Goal: Task Accomplishment & Management: Complete application form

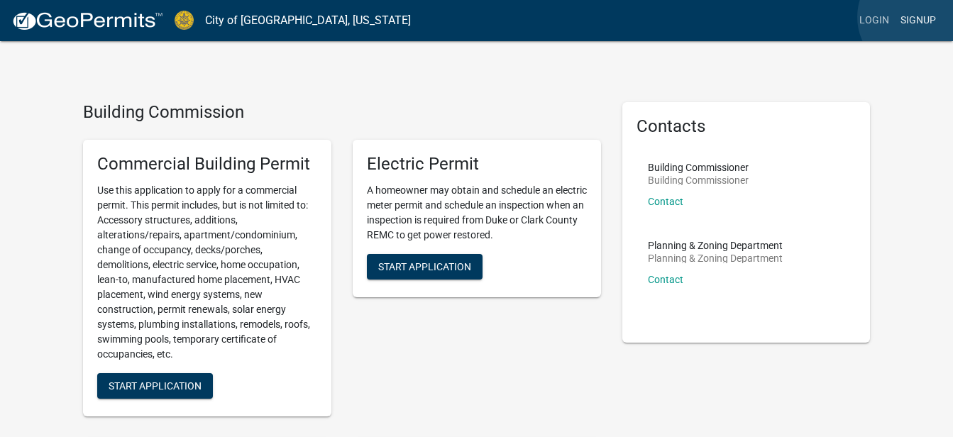
click at [916, 17] on link "Signup" at bounding box center [918, 20] width 47 height 27
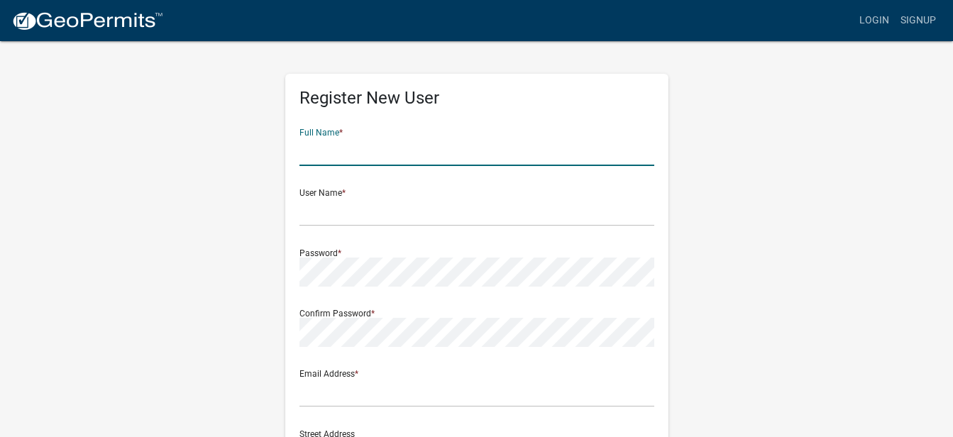
click at [321, 152] on input "text" at bounding box center [477, 151] width 355 height 29
type input "[PERSON_NAME] [PERSON_NAME]"
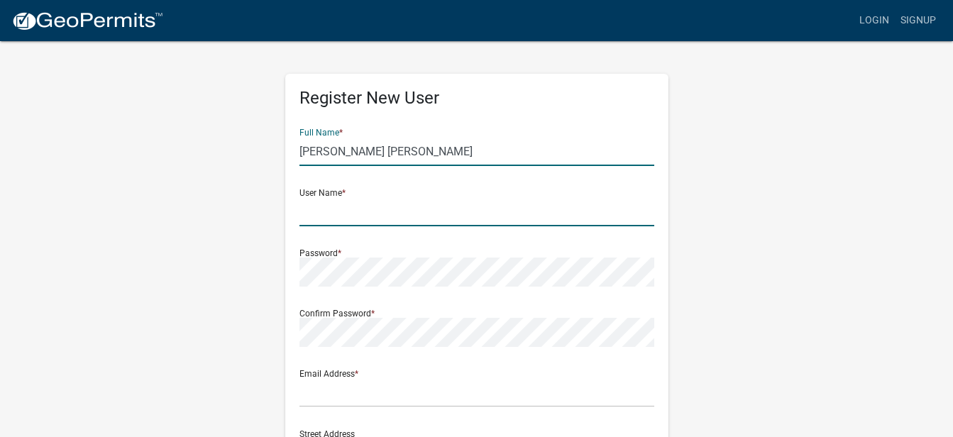
click at [318, 207] on input "text" at bounding box center [477, 211] width 355 height 29
type input "[PERSON_NAME]"
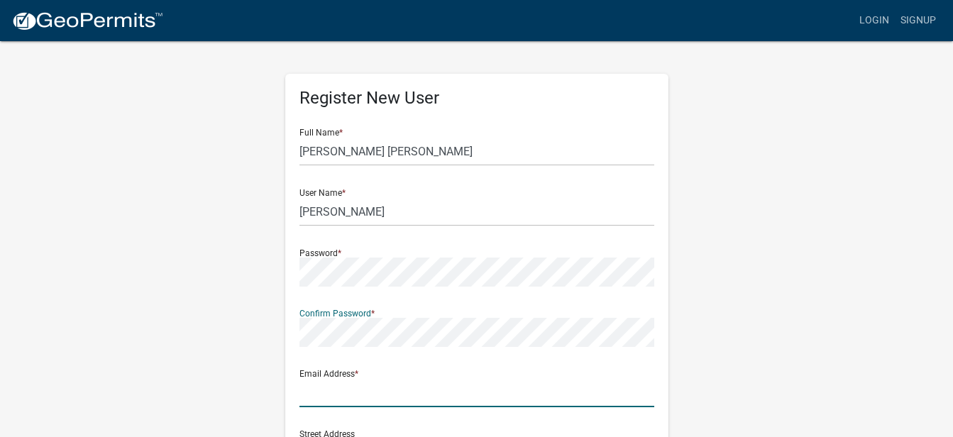
click at [331, 393] on input "text" at bounding box center [477, 392] width 355 height 29
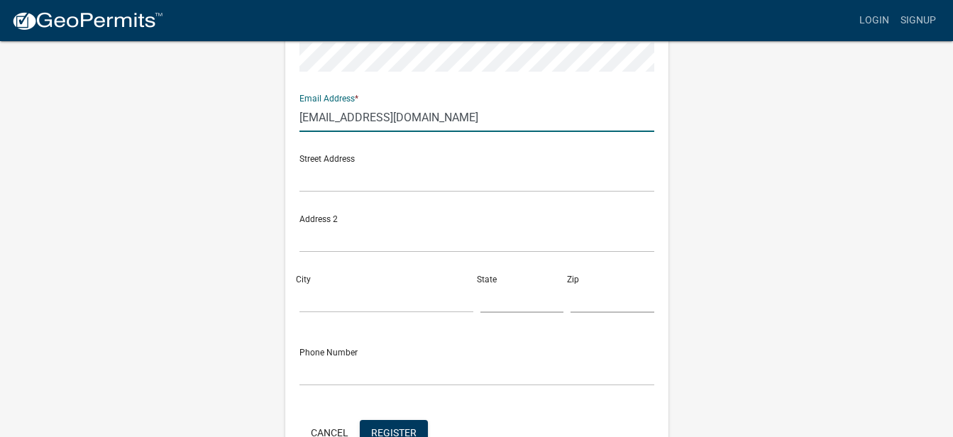
scroll to position [284, 0]
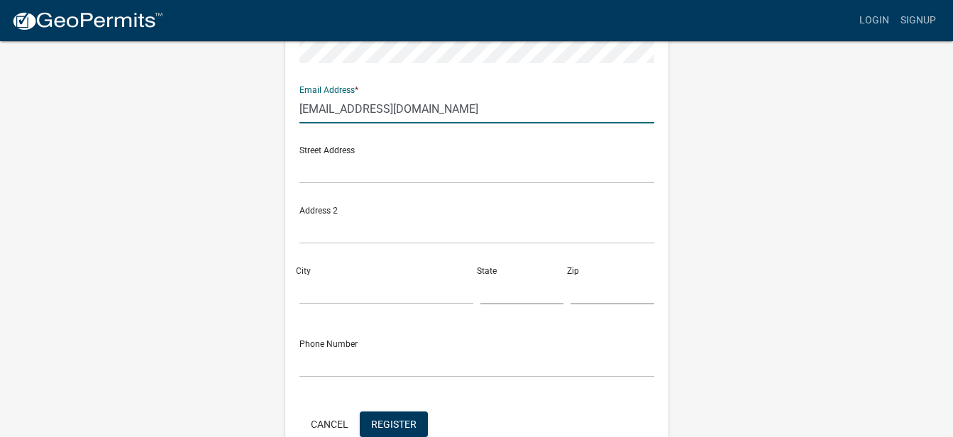
type input "[EMAIL_ADDRESS][DOMAIN_NAME]"
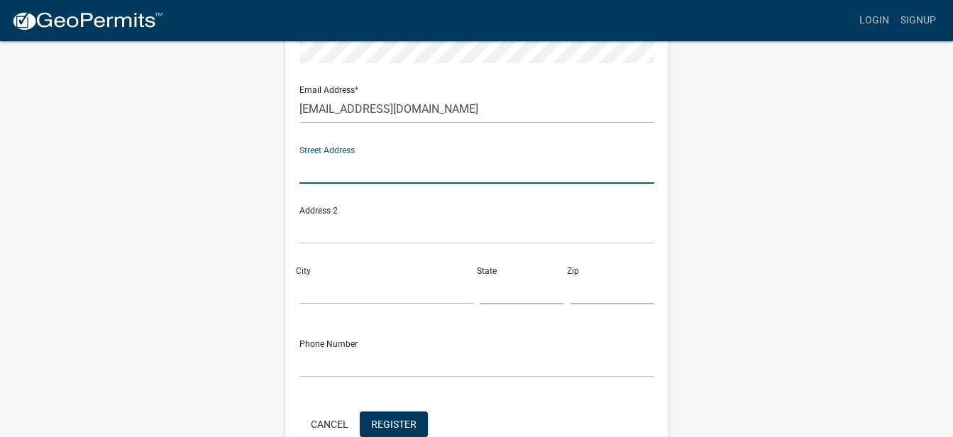
click at [344, 168] on input "text" at bounding box center [477, 169] width 355 height 29
type input "3113 Heritage Heights Way"
click at [325, 288] on input "City" at bounding box center [387, 289] width 174 height 29
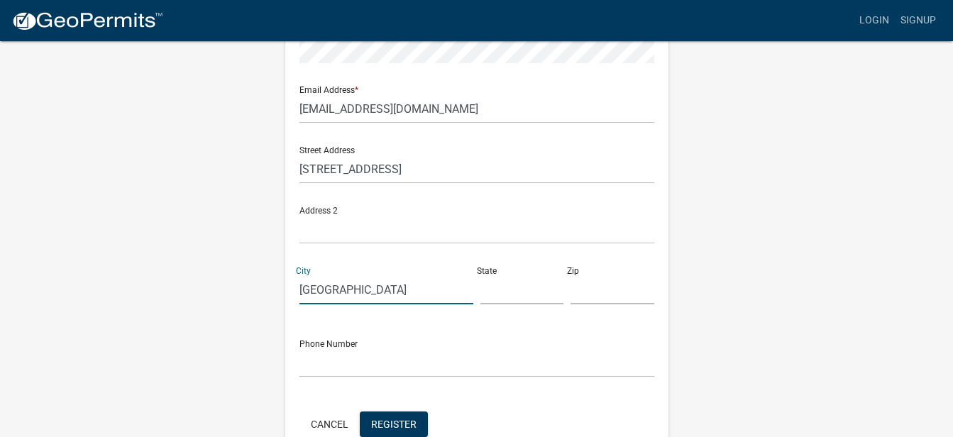
type input "Jeffersonville"
click at [505, 289] on input "text" at bounding box center [523, 289] width 84 height 29
type input "[US_STATE]"
click at [608, 291] on input "text" at bounding box center [613, 289] width 84 height 29
type input "47130"
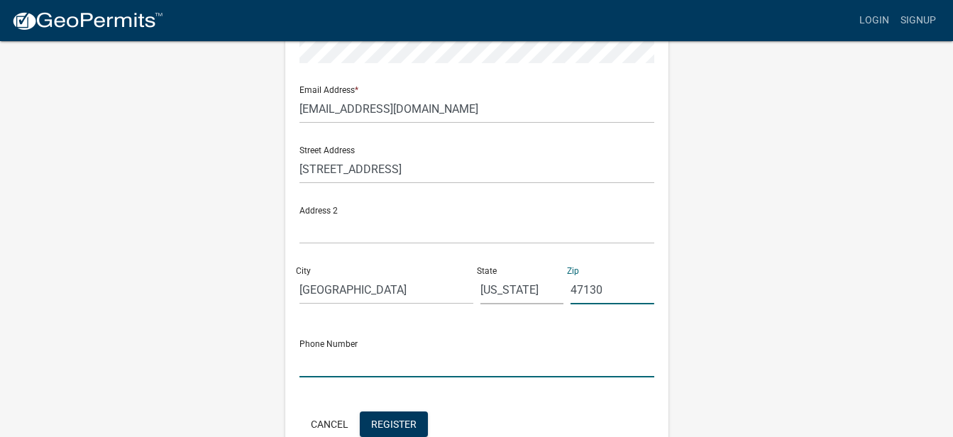
click at [316, 366] on input "text" at bounding box center [477, 363] width 355 height 29
type input "8126976290"
click at [397, 423] on span "Register" at bounding box center [393, 423] width 45 height 11
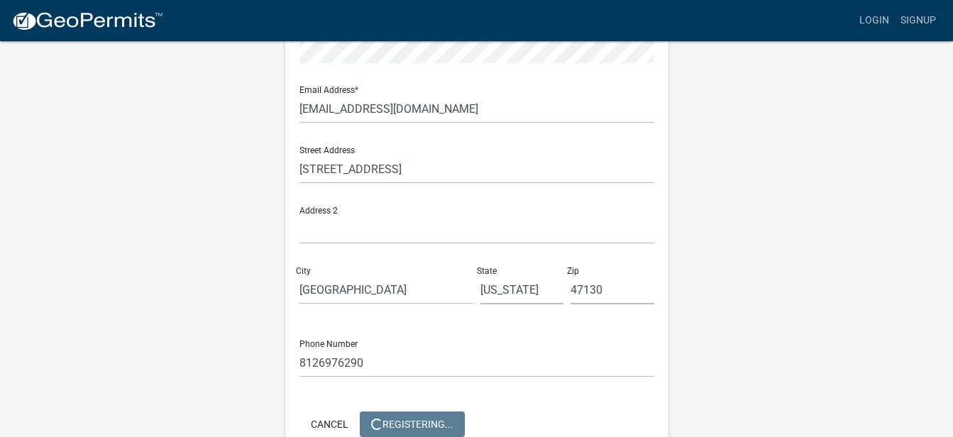
scroll to position [0, 0]
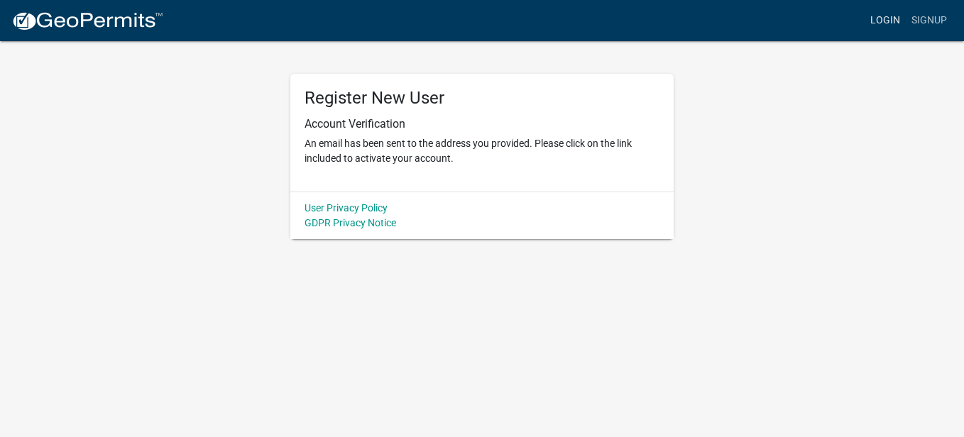
click at [887, 16] on link "Login" at bounding box center [885, 20] width 41 height 27
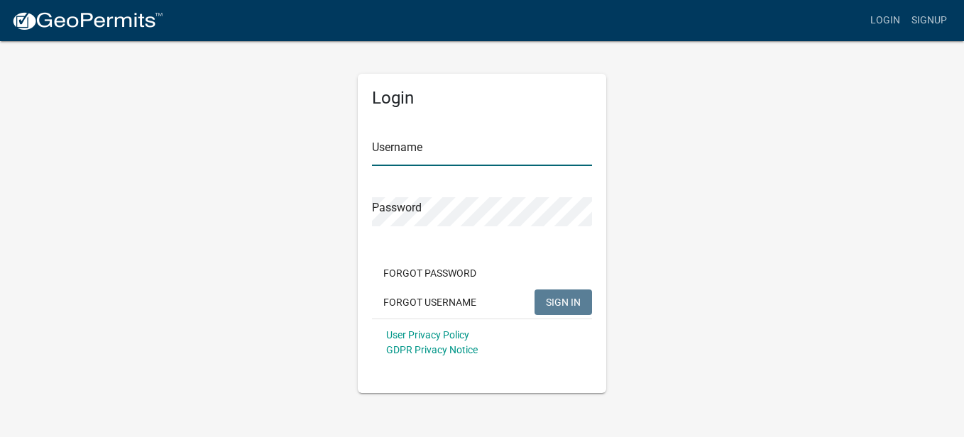
type input "[PERSON_NAME]"
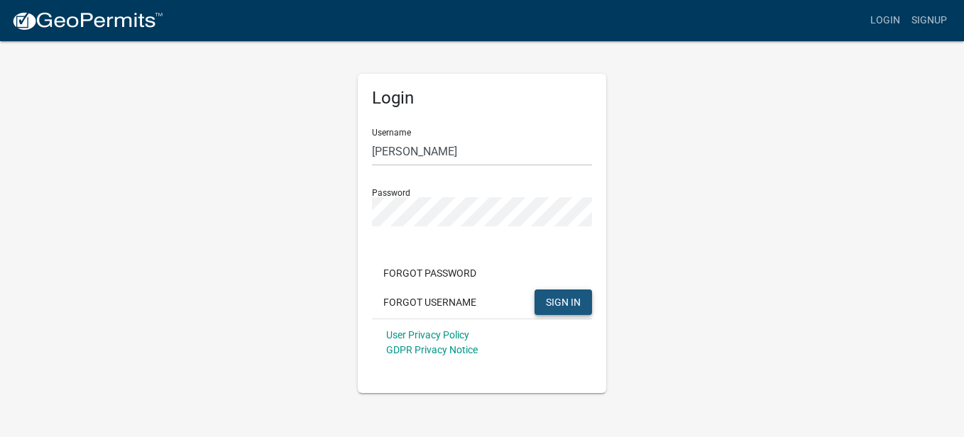
click at [563, 300] on span "SIGN IN" at bounding box center [563, 301] width 35 height 11
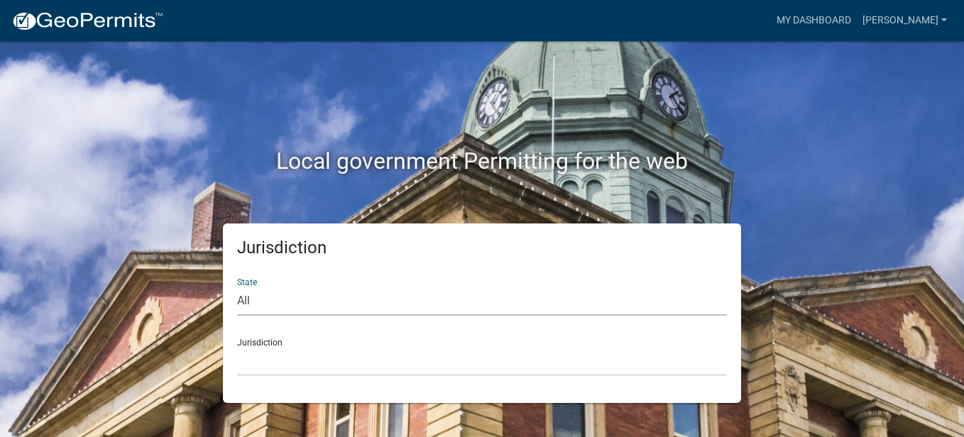
click at [245, 299] on select "All [US_STATE] [US_STATE] [US_STATE] [US_STATE] [US_STATE] [US_STATE] [US_STATE…" at bounding box center [482, 301] width 490 height 29
select select "[US_STATE]"
click at [237, 287] on select "All [US_STATE] [US_STATE] [US_STATE] [US_STATE] [US_STATE] [US_STATE] [US_STATE…" at bounding box center [482, 301] width 490 height 29
click at [264, 358] on select "City of [GEOGRAPHIC_DATA], [US_STATE] City of [GEOGRAPHIC_DATA], [US_STATE] Cit…" at bounding box center [482, 361] width 490 height 29
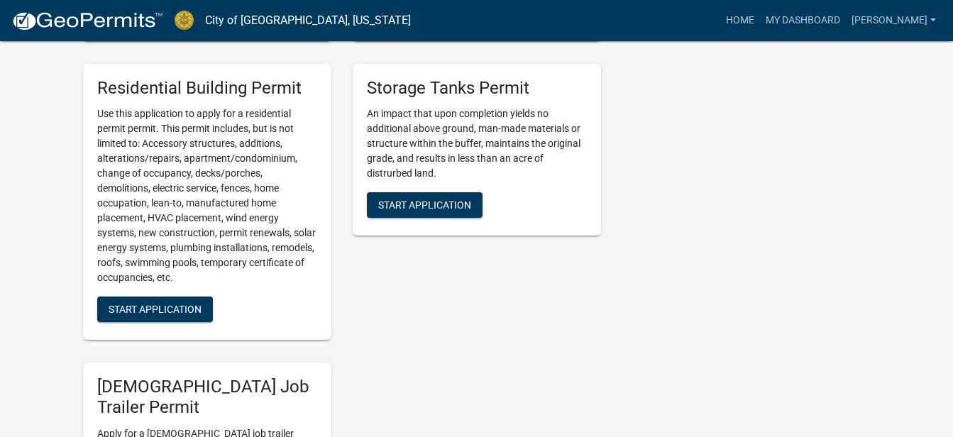
scroll to position [823, 0]
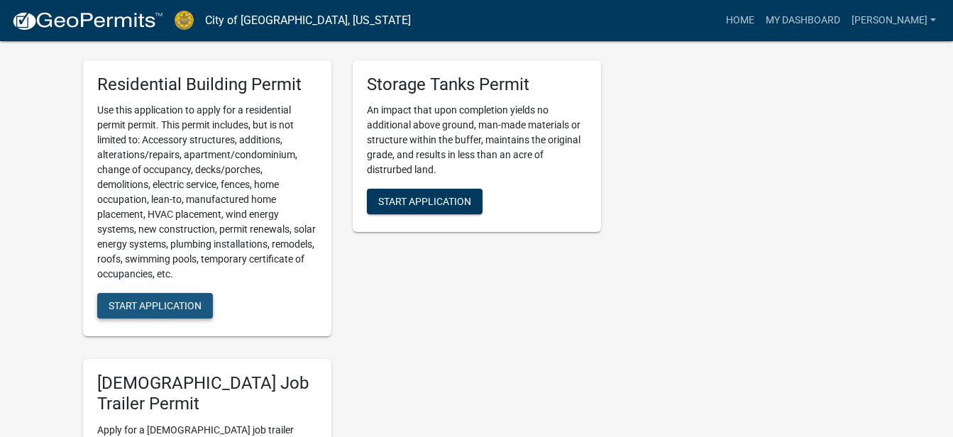
click at [172, 304] on span "Start Application" at bounding box center [155, 305] width 93 height 11
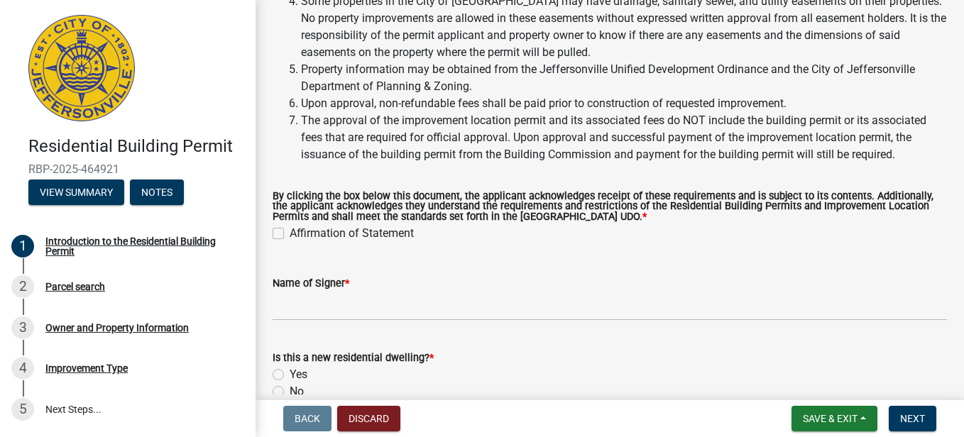
scroll to position [265, 0]
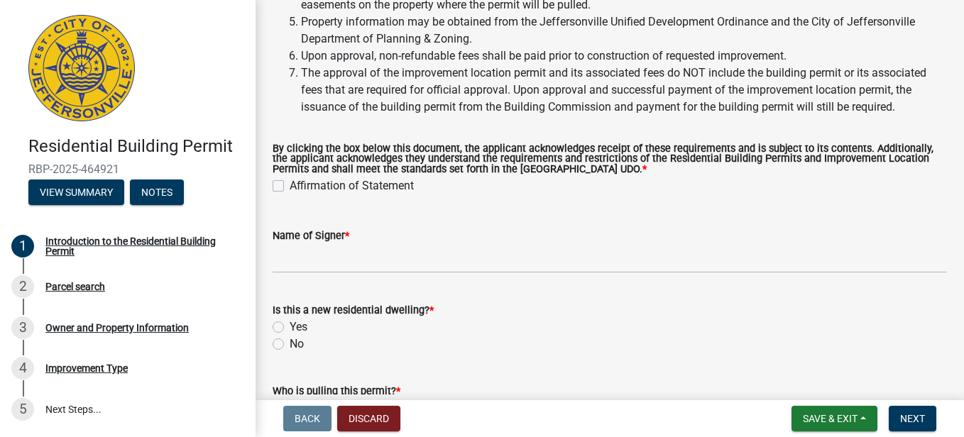
click at [290, 187] on label "Affirmation of Statement" at bounding box center [352, 185] width 124 height 17
click at [290, 187] on input "Affirmation of Statement" at bounding box center [294, 181] width 9 height 9
checkbox input "true"
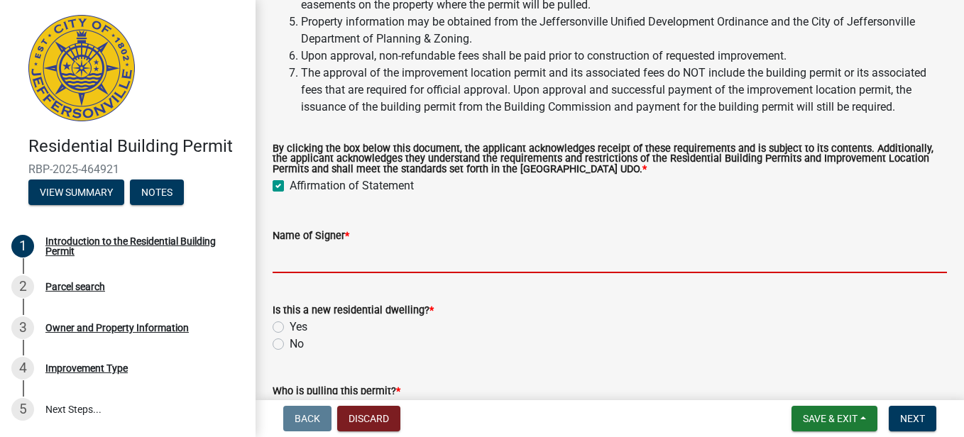
click at [327, 260] on input "Name of Signer *" at bounding box center [610, 258] width 674 height 29
type input "[PERSON_NAME] [PERSON_NAME]"
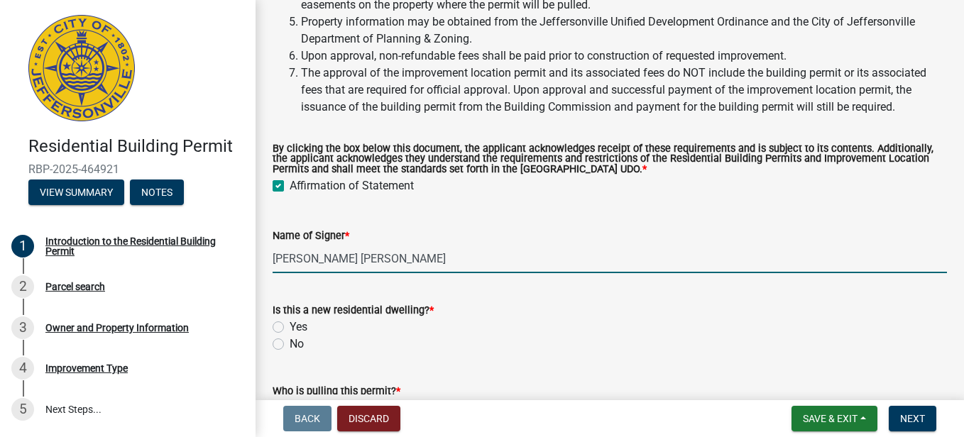
click at [290, 344] on label "No" at bounding box center [297, 344] width 14 height 17
click at [290, 344] on input "No" at bounding box center [294, 340] width 9 height 9
radio input "true"
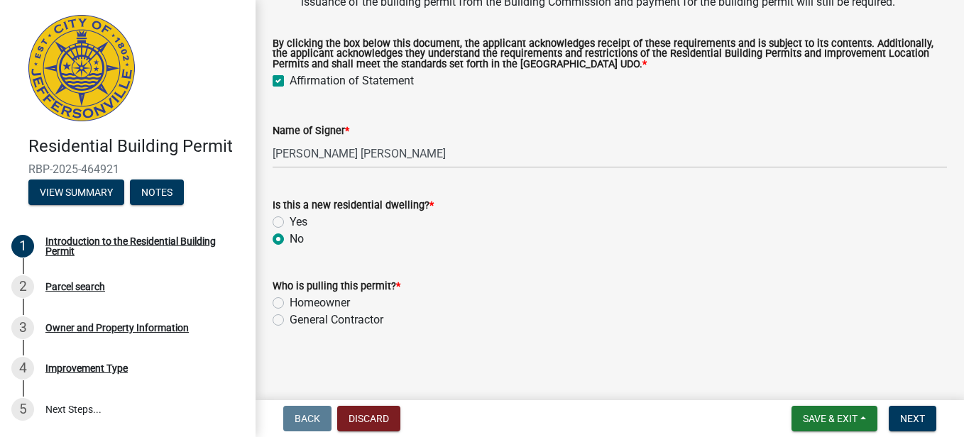
scroll to position [373, 0]
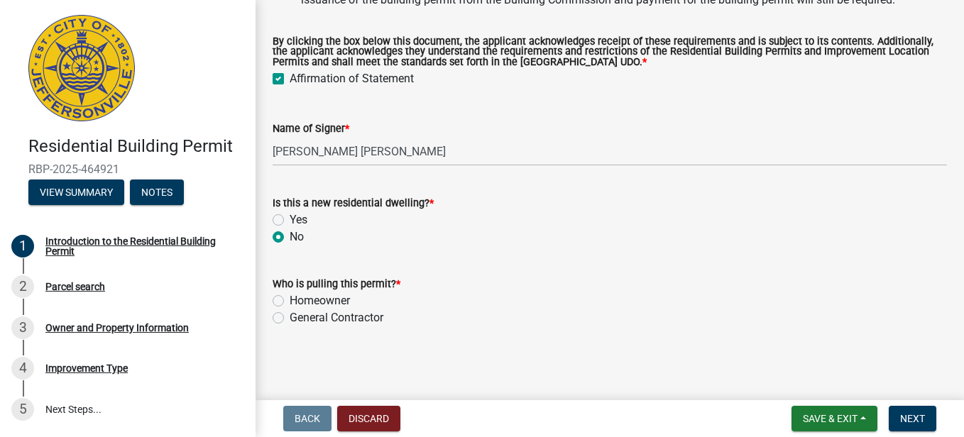
click at [290, 300] on label "Homeowner" at bounding box center [320, 300] width 60 height 17
click at [290, 300] on input "Homeowner" at bounding box center [294, 296] width 9 height 9
radio input "true"
click at [913, 416] on span "Next" at bounding box center [912, 418] width 25 height 11
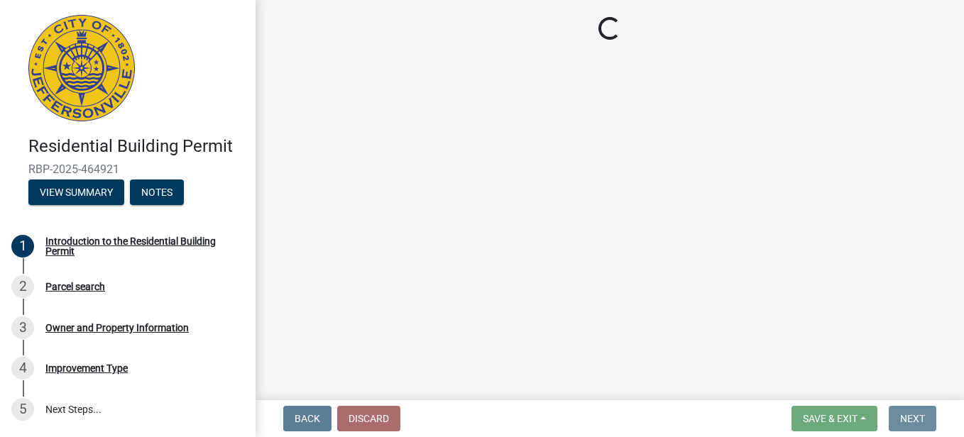
scroll to position [0, 0]
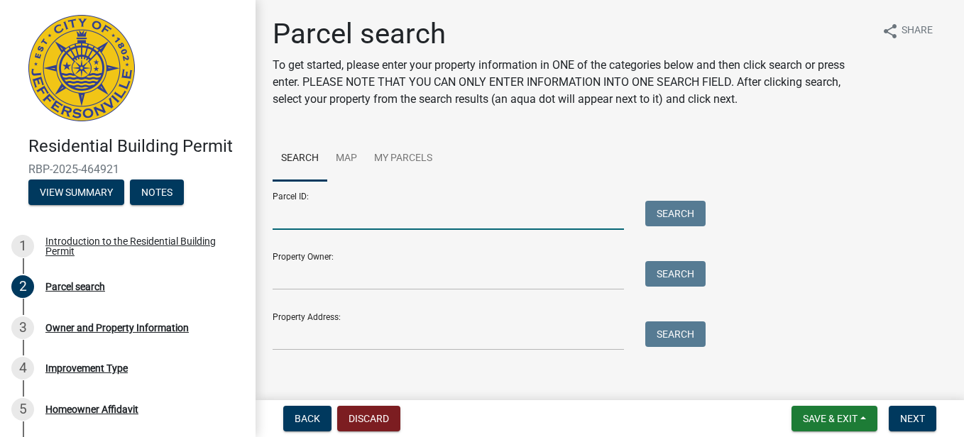
click at [302, 216] on input "Parcel ID:" at bounding box center [448, 215] width 351 height 29
click at [664, 212] on button "Search" at bounding box center [675, 214] width 60 height 26
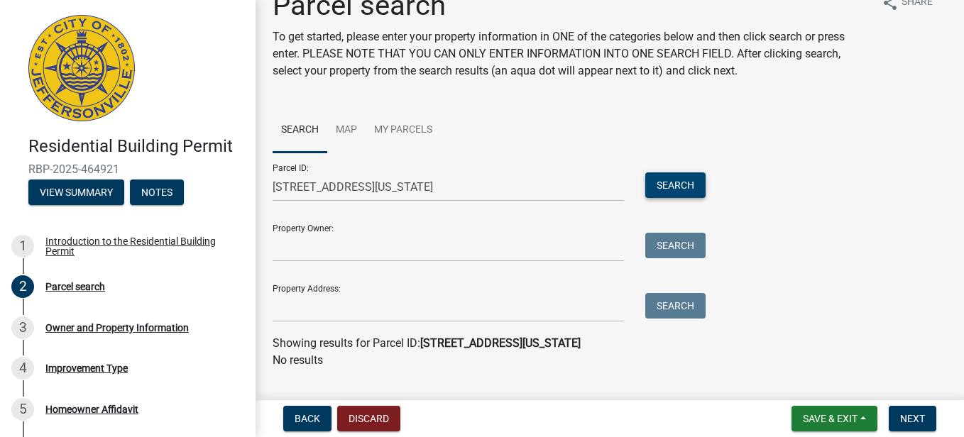
scroll to position [48, 0]
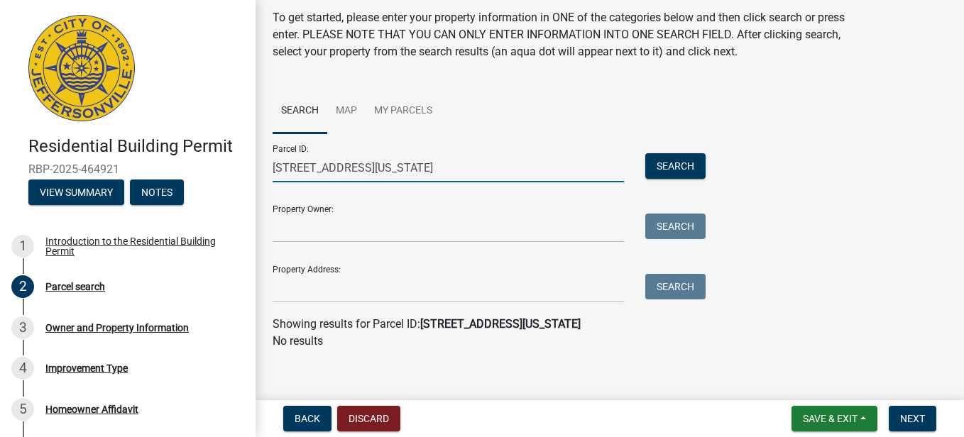
click at [569, 165] on input "3113 Heritage Heights Way Jeffersonville Indiana 47130" at bounding box center [448, 167] width 351 height 29
type input "3"
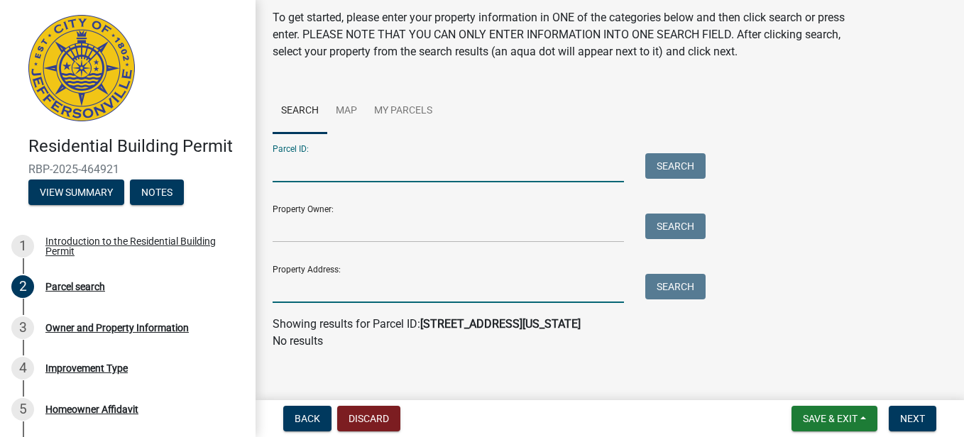
click at [287, 293] on input "Property Address:" at bounding box center [448, 288] width 351 height 29
type input "3113 Heritage Heights Way"
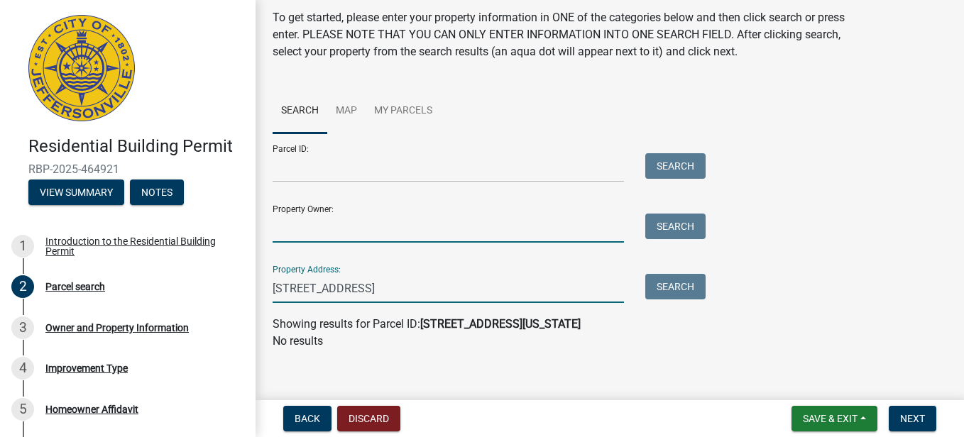
type input "[PERSON_NAME] [PERSON_NAME]"
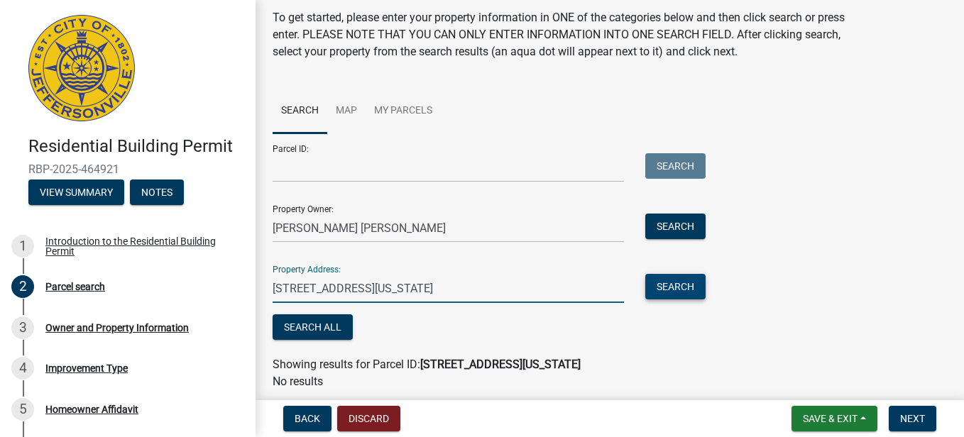
click at [688, 285] on button "Search" at bounding box center [675, 287] width 60 height 26
click at [570, 293] on input "3113 Heritage Heights Way Jeffersonville Indiana 47130" at bounding box center [448, 288] width 351 height 29
type input "3113 Heritage Heights Way"
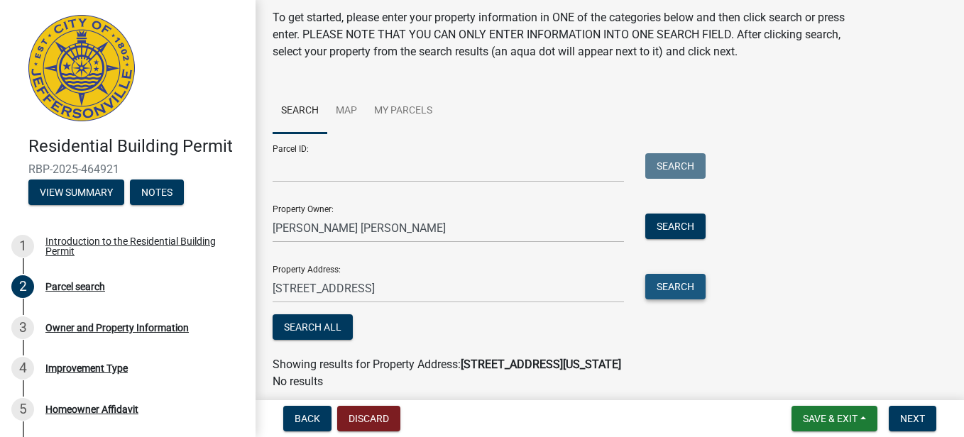
click at [666, 287] on button "Search" at bounding box center [675, 287] width 60 height 26
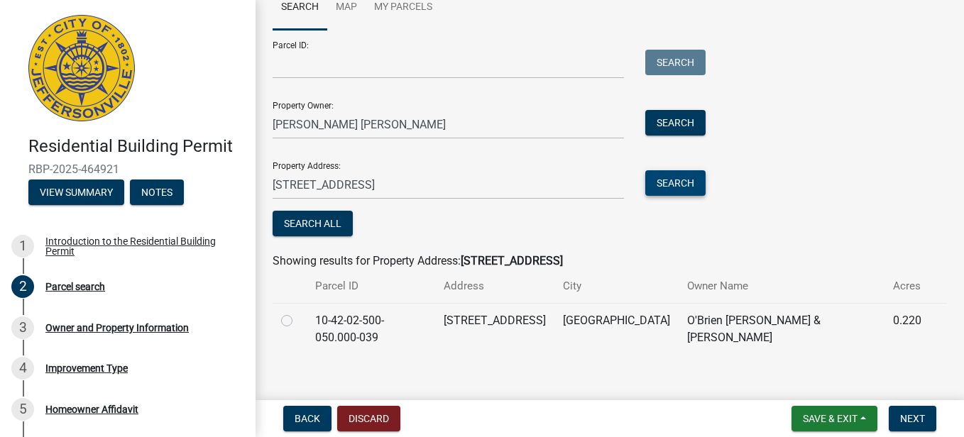
scroll to position [167, 0]
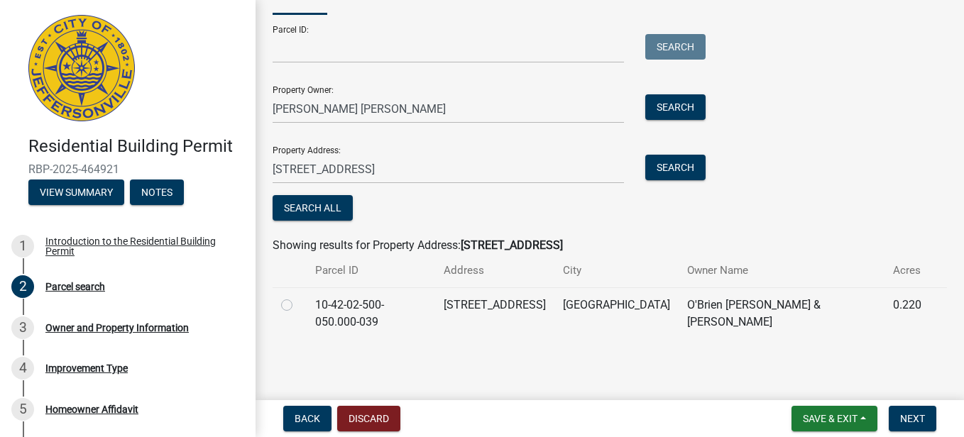
click at [298, 297] on label at bounding box center [298, 297] width 0 height 0
click at [298, 306] on input "radio" at bounding box center [302, 301] width 9 height 9
radio input "true"
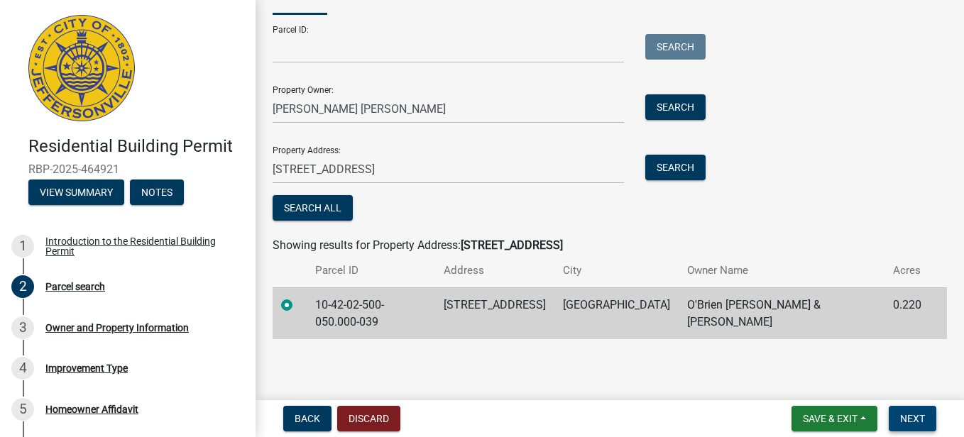
click at [909, 414] on span "Next" at bounding box center [912, 418] width 25 height 11
click at [920, 415] on span "Next" at bounding box center [912, 418] width 25 height 11
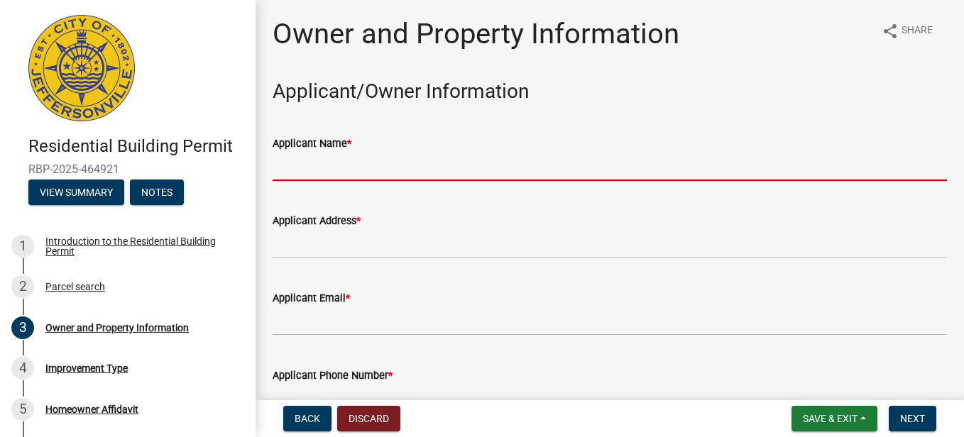
click at [322, 161] on input "Applicant Name *" at bounding box center [610, 166] width 674 height 29
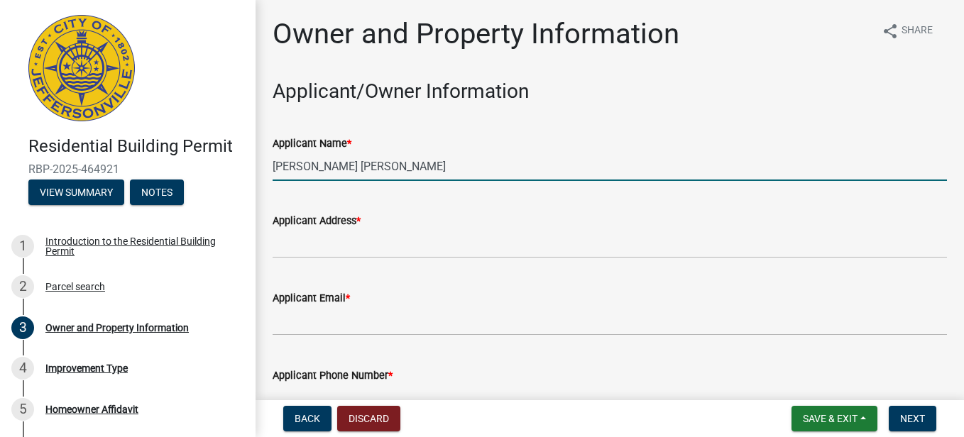
type input "[PERSON_NAME] [PERSON_NAME]"
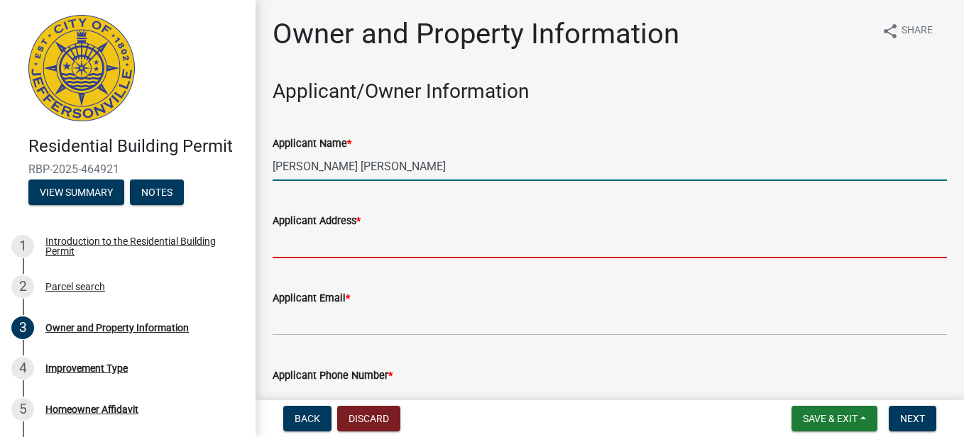
click at [297, 240] on input "Applicant Address *" at bounding box center [610, 243] width 674 height 29
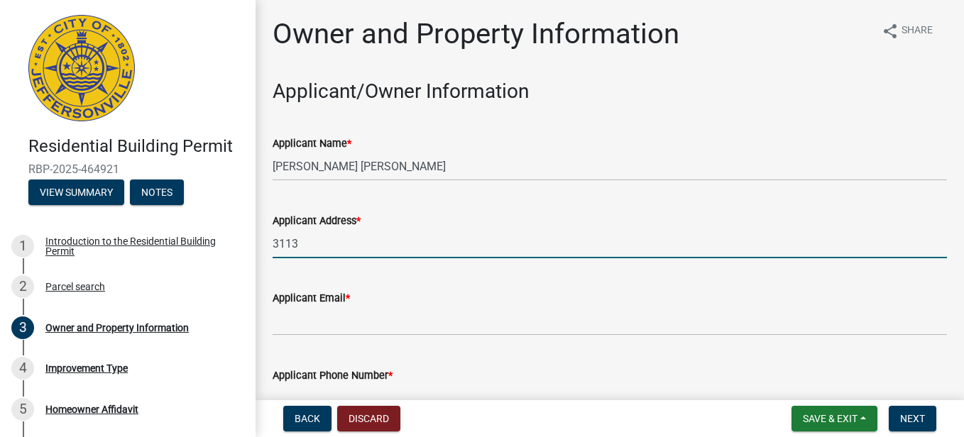
click at [349, 246] on input "3113" at bounding box center [610, 243] width 674 height 29
type input "3113 Heritage Heights Way"
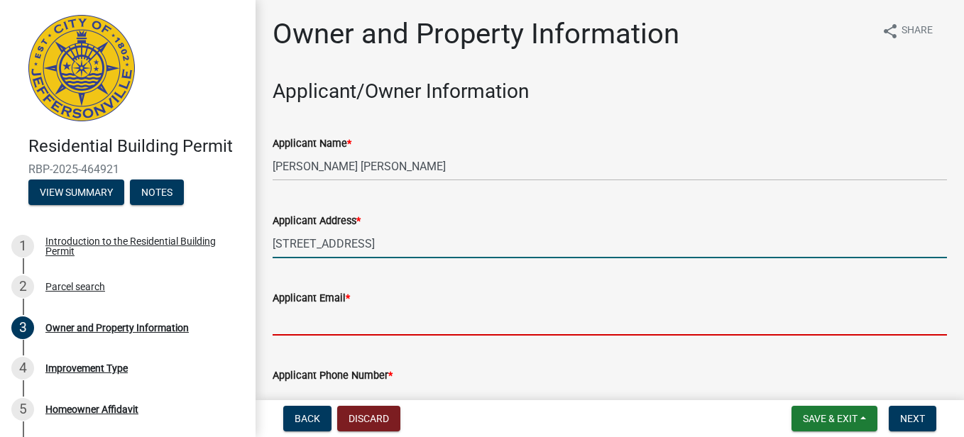
type input "[EMAIL_ADDRESS][DOMAIN_NAME]"
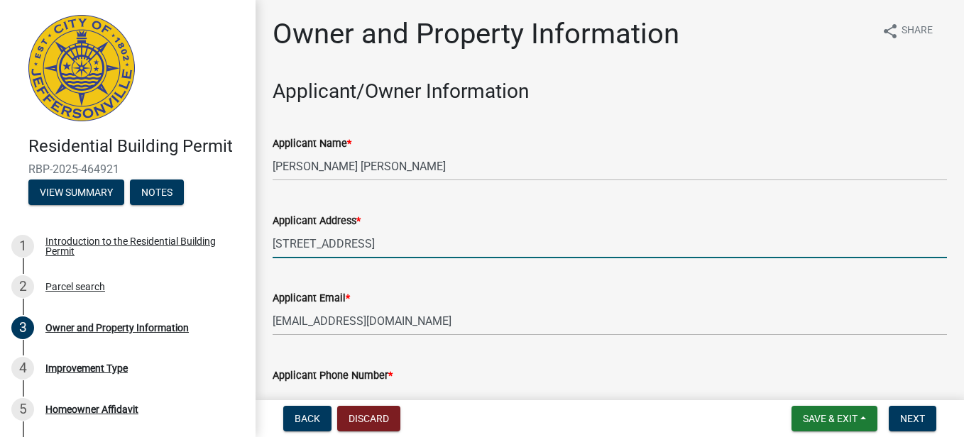
type input "8126976290"
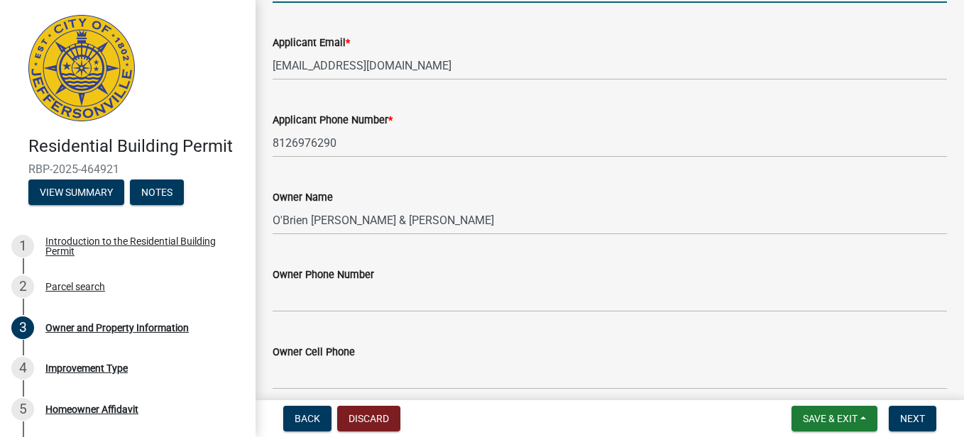
scroll to position [284, 0]
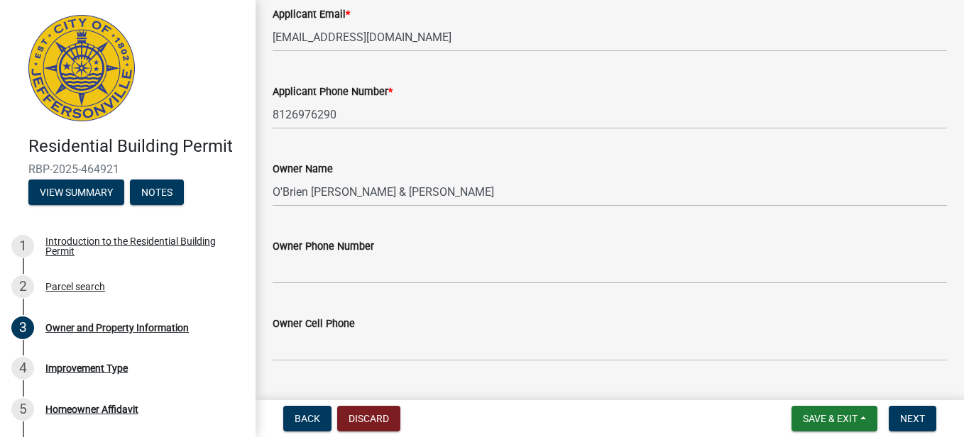
type input "[STREET_ADDRESS][US_STATE]"
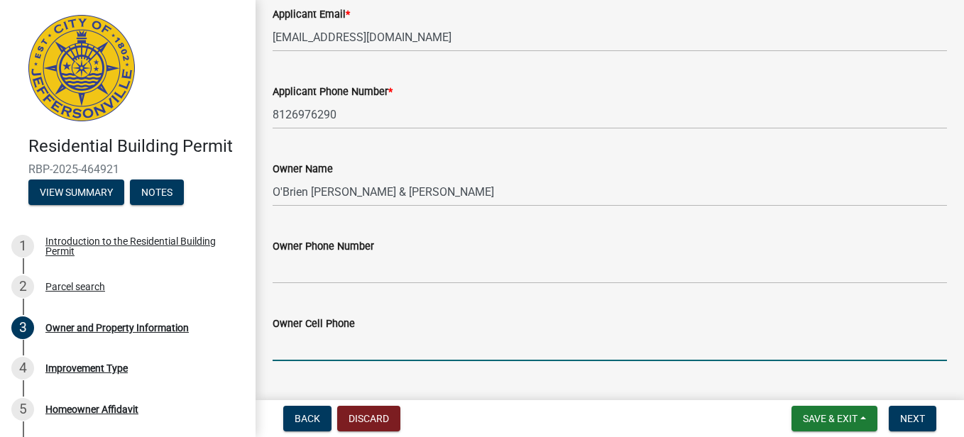
click at [312, 349] on input "Owner Cell Phone" at bounding box center [610, 346] width 674 height 29
type input "8126976290"
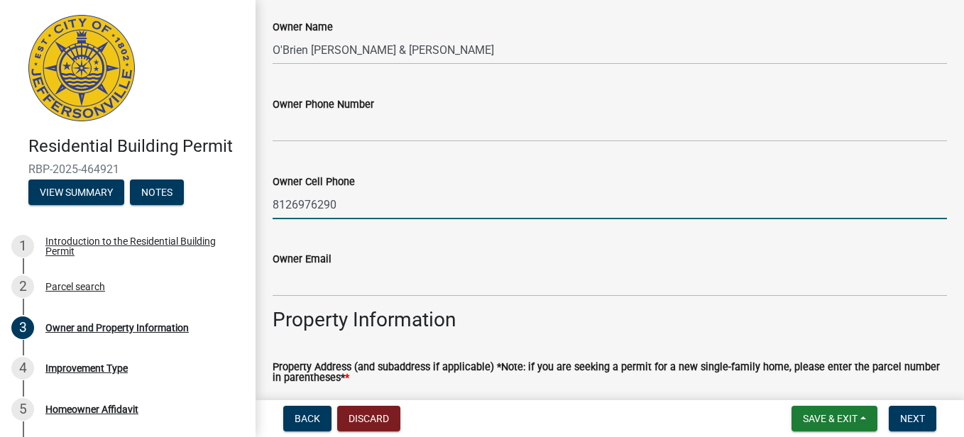
scroll to position [520, 0]
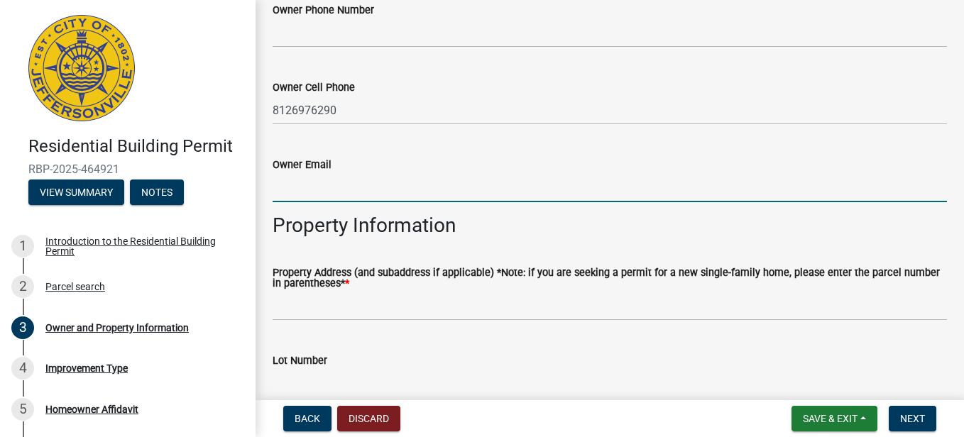
click at [290, 186] on input "Owner Email" at bounding box center [610, 187] width 674 height 29
type input "[EMAIL_ADDRESS][DOMAIN_NAME]"
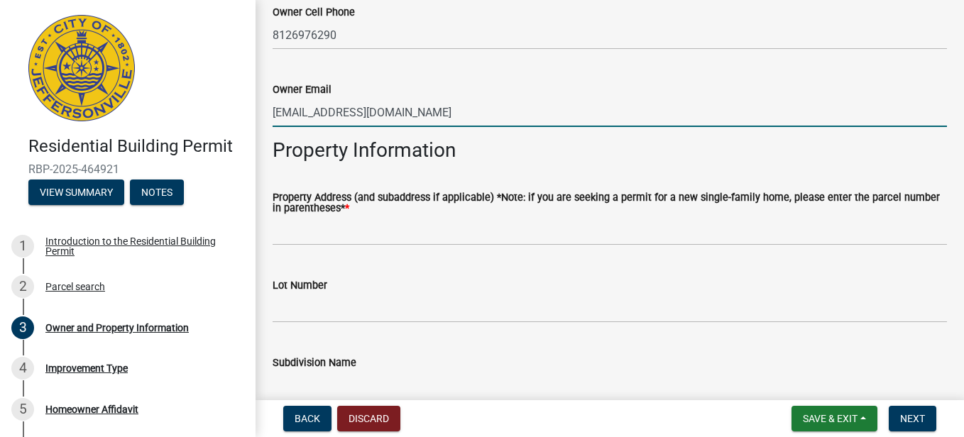
scroll to position [605, 0]
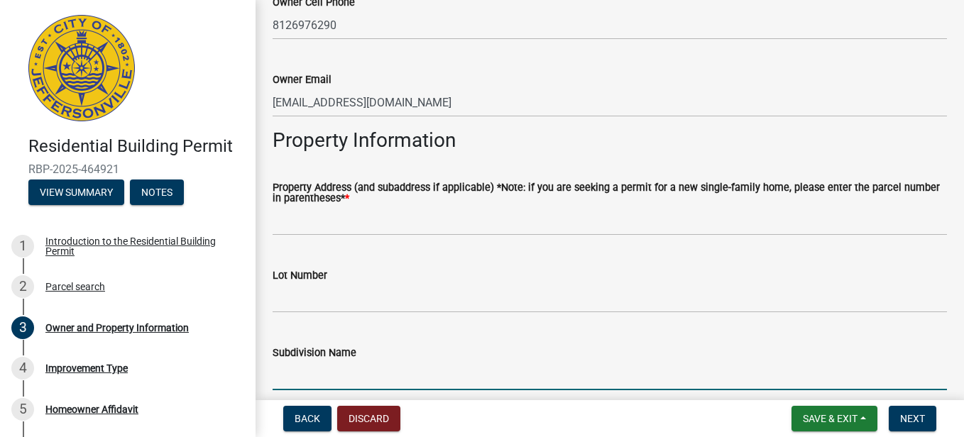
click at [296, 376] on input "Subdivision Name" at bounding box center [610, 375] width 674 height 29
type input "[GEOGRAPHIC_DATA]"
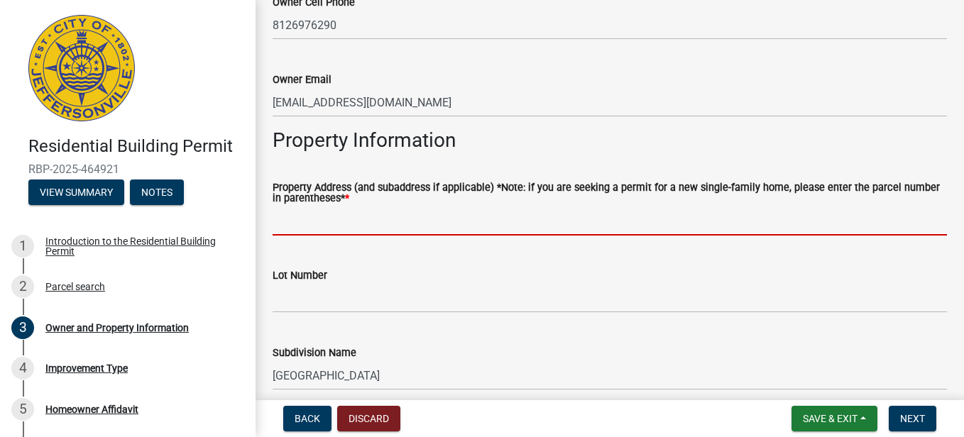
click at [295, 219] on input "Property Address (and subaddress if applicable) *Note: if you are seeking a per…" at bounding box center [610, 221] width 674 height 29
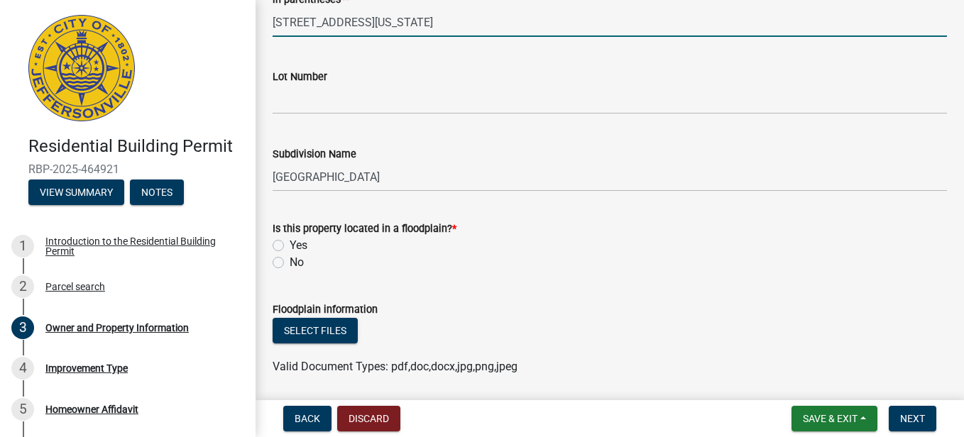
scroll to position [833, 0]
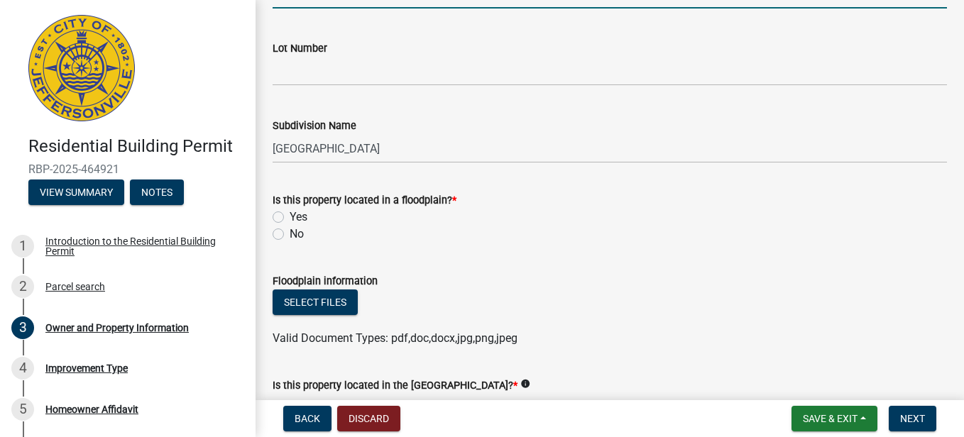
type input "[STREET_ADDRESS][US_STATE]"
click at [290, 236] on label "No" at bounding box center [297, 234] width 14 height 17
click at [290, 235] on input "No" at bounding box center [294, 230] width 9 height 9
radio input "true"
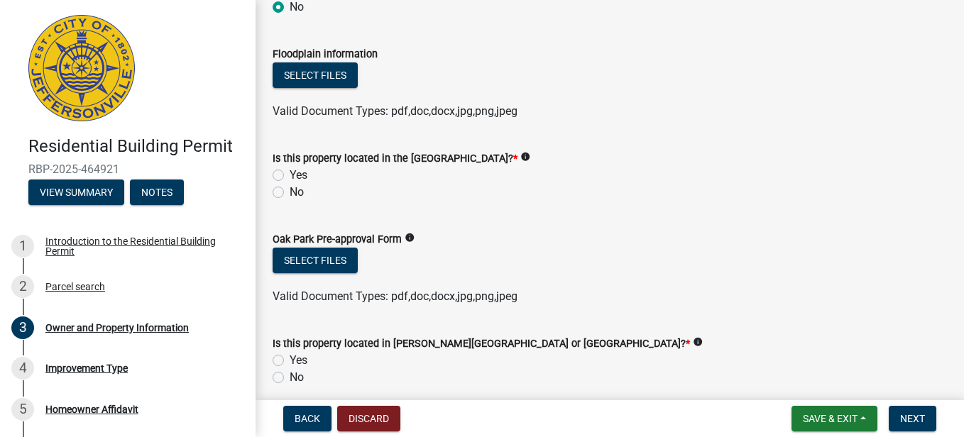
scroll to position [1088, 0]
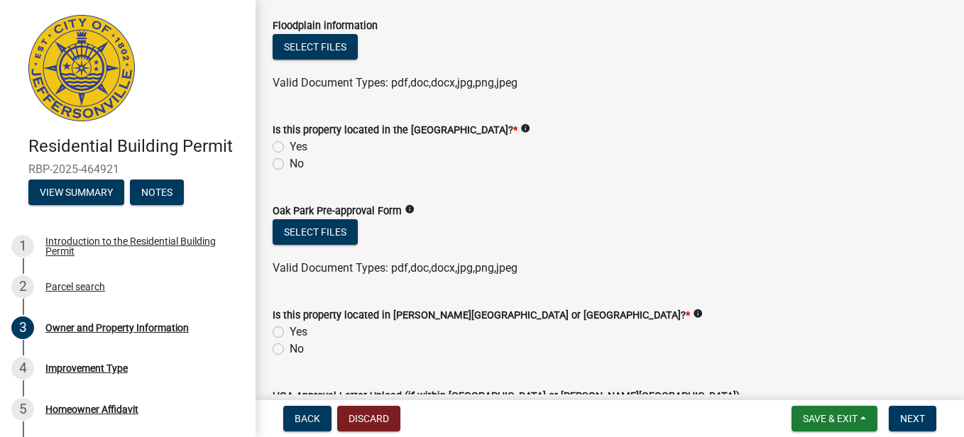
click at [290, 165] on label "No" at bounding box center [297, 163] width 14 height 17
click at [290, 165] on input "No" at bounding box center [294, 159] width 9 height 9
radio input "true"
click at [290, 350] on label "No" at bounding box center [297, 349] width 14 height 17
click at [290, 350] on input "No" at bounding box center [294, 345] width 9 height 9
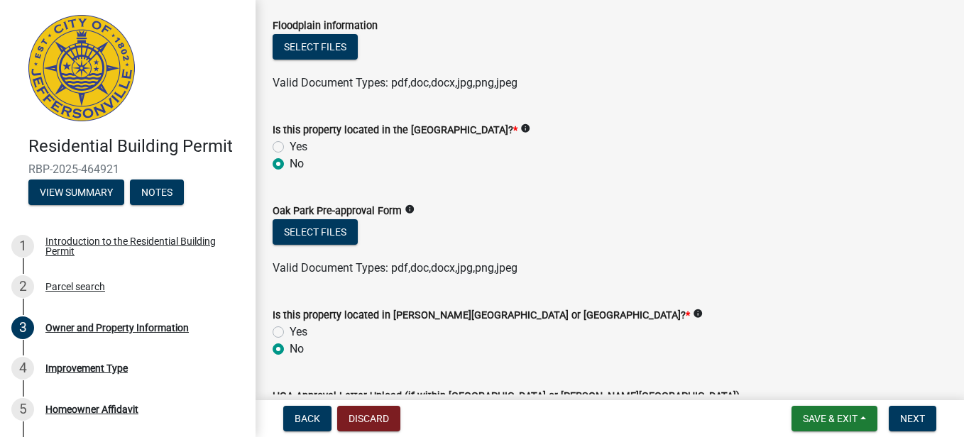
radio input "true"
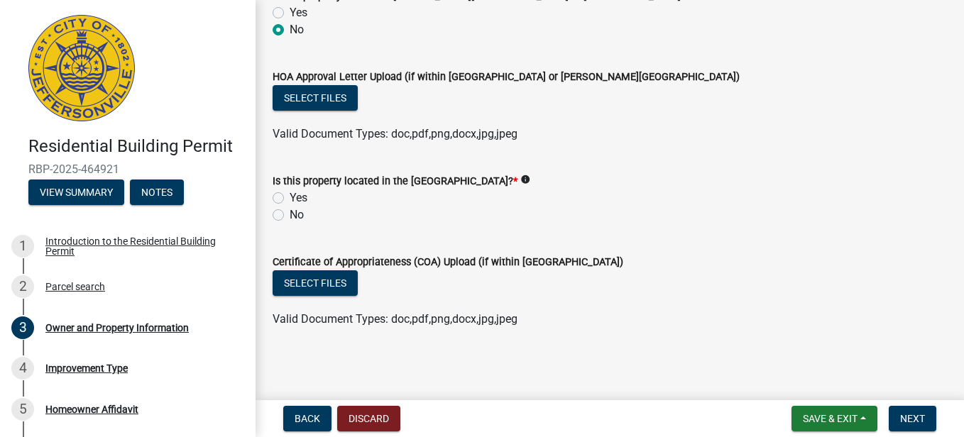
scroll to position [1410, 0]
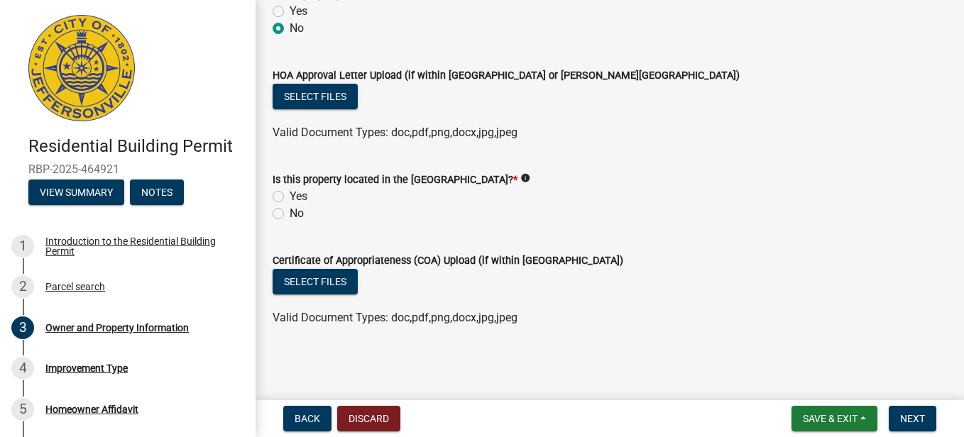
click at [290, 214] on label "No" at bounding box center [297, 213] width 14 height 17
click at [290, 214] on input "No" at bounding box center [294, 209] width 9 height 9
radio input "true"
click at [912, 417] on span "Next" at bounding box center [912, 418] width 25 height 11
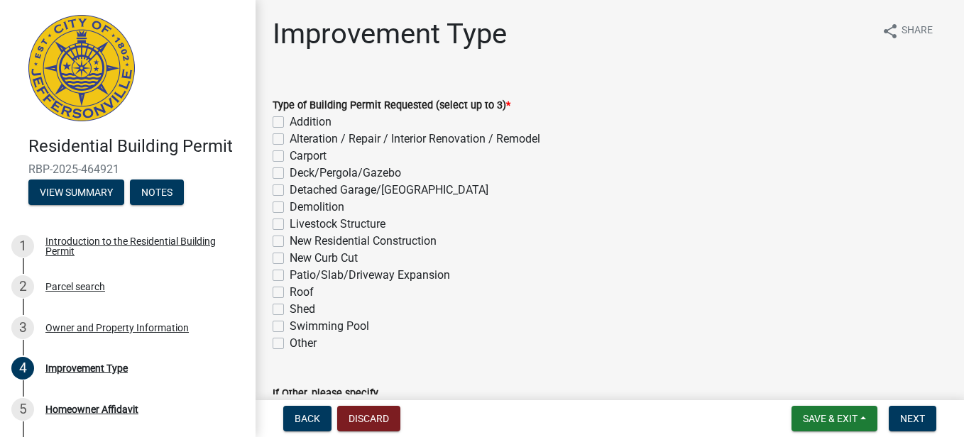
click at [290, 277] on label "Patio/Slab/Driveway Expansion" at bounding box center [370, 275] width 160 height 17
click at [290, 276] on input "Patio/Slab/Driveway Expansion" at bounding box center [294, 271] width 9 height 9
checkbox input "true"
checkbox input "false"
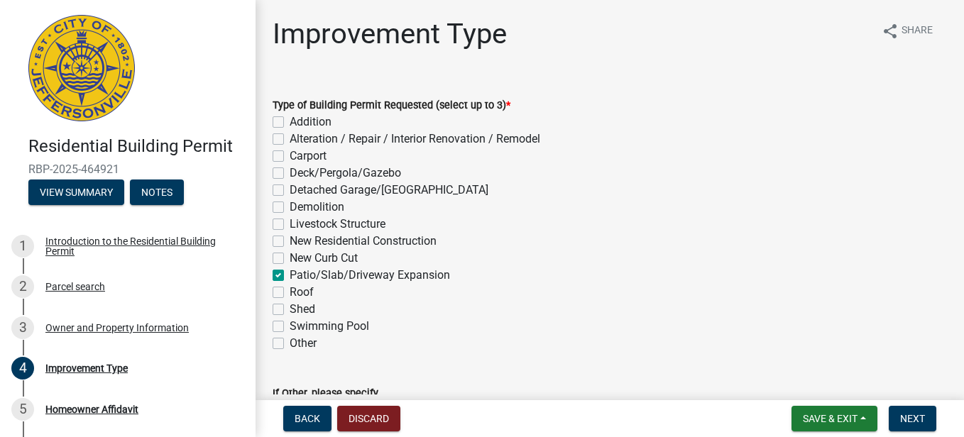
checkbox input "false"
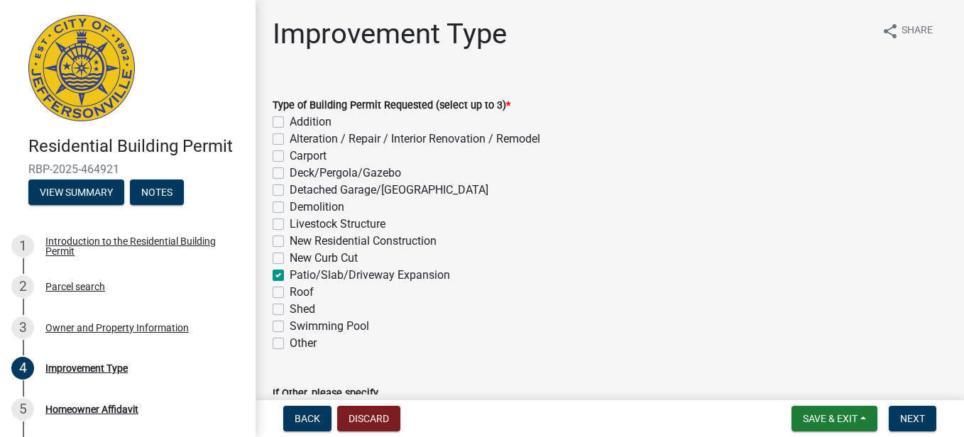
checkbox input "false"
checkbox input "true"
checkbox input "false"
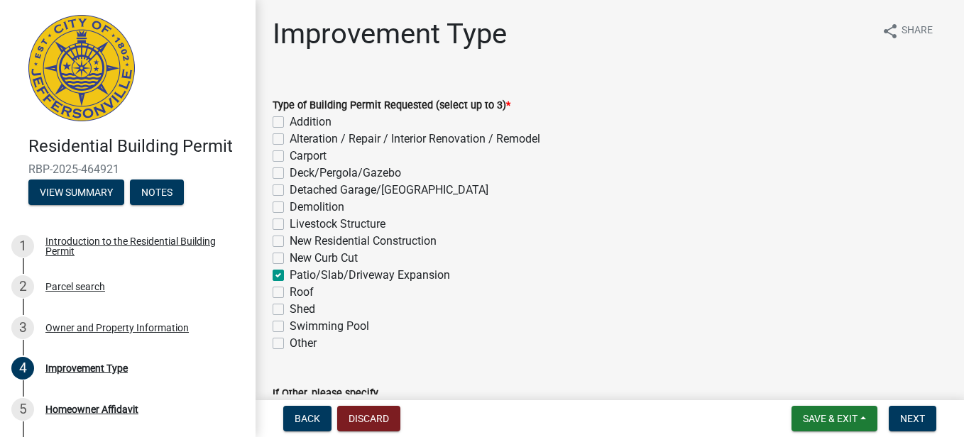
checkbox input "false"
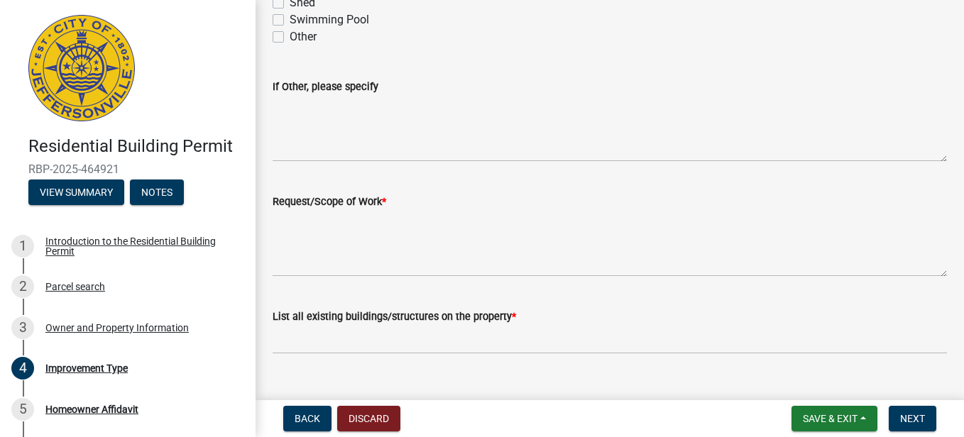
scroll to position [312, 0]
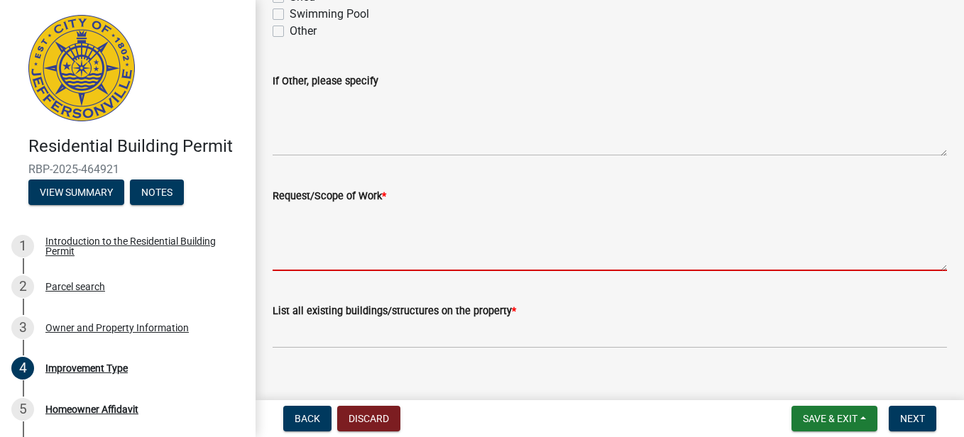
click at [301, 215] on textarea "Request/Scope of Work *" at bounding box center [610, 237] width 674 height 67
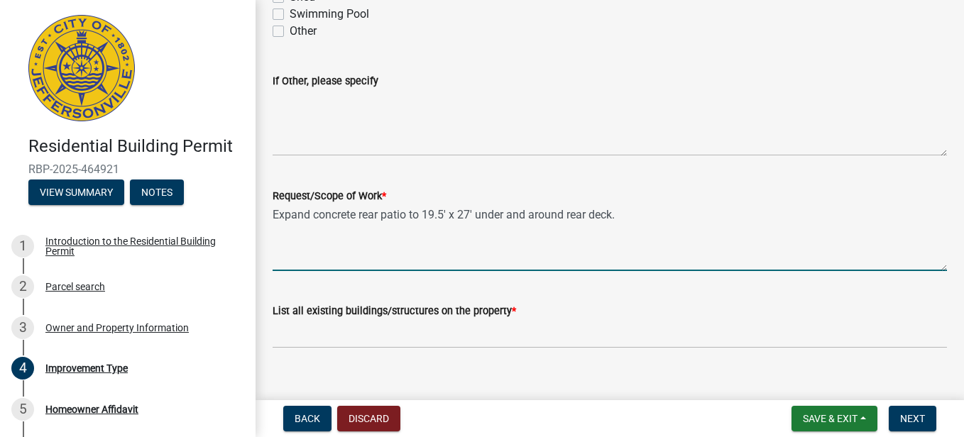
type textarea "Expand concrete rear patio to 19.5' x 27' under and around rear deck."
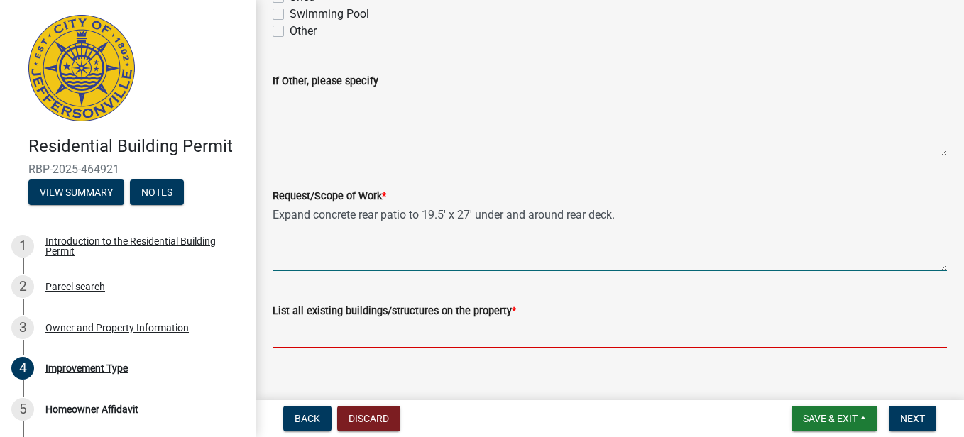
click at [287, 331] on input "List all existing buildings/structures on the property *" at bounding box center [610, 333] width 674 height 29
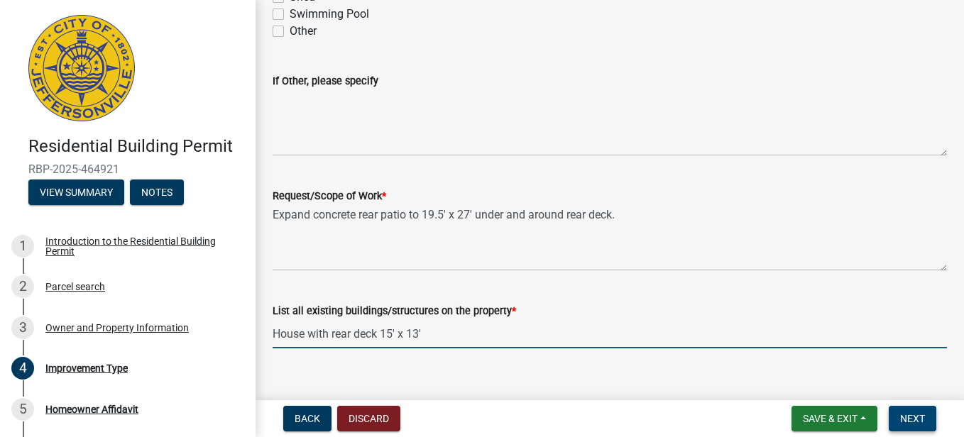
type input "House with rear deck 15' x 13'"
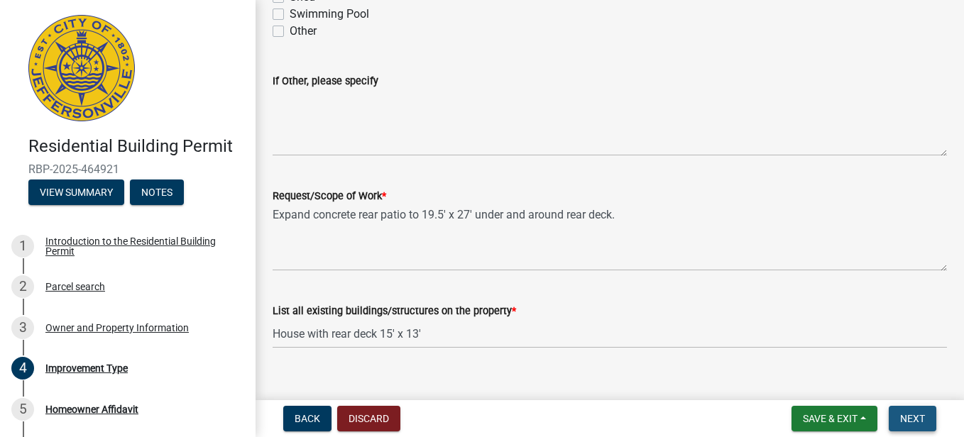
click at [918, 417] on span "Next" at bounding box center [912, 418] width 25 height 11
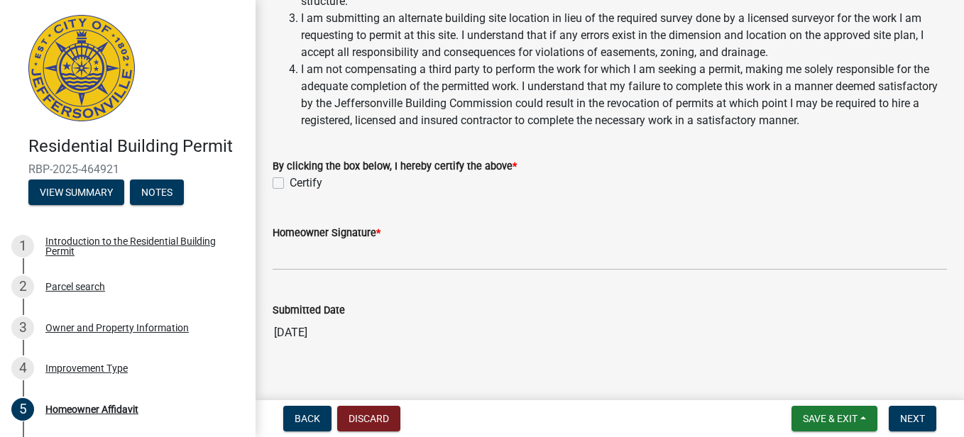
scroll to position [530, 0]
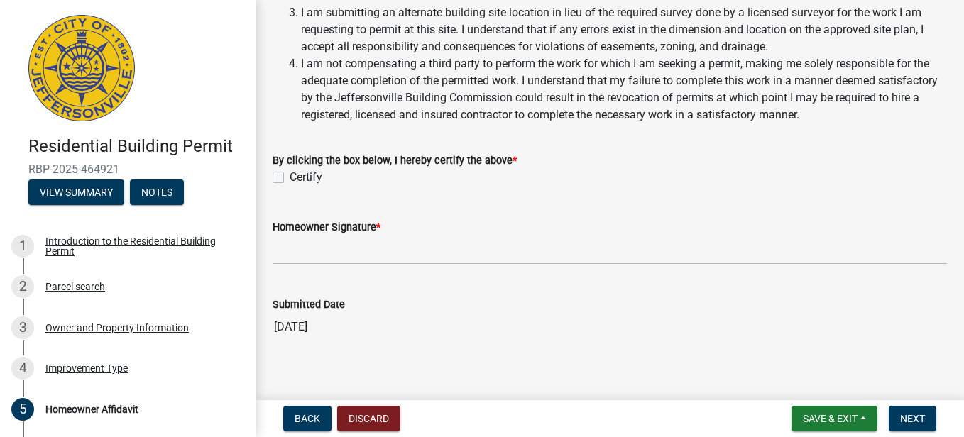
click at [290, 177] on label "Certify" at bounding box center [306, 177] width 33 height 17
click at [290, 177] on input "Certify" at bounding box center [294, 173] width 9 height 9
checkbox input "true"
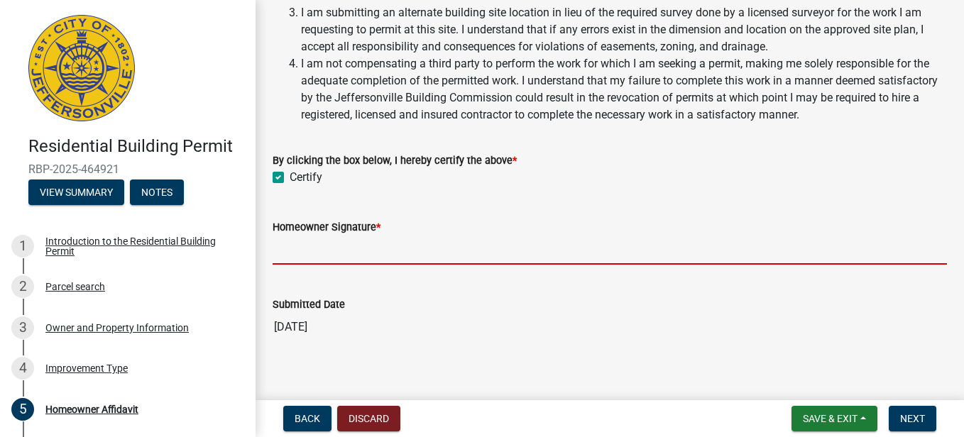
click at [383, 243] on input "Homeowner Signature *" at bounding box center [610, 250] width 674 height 29
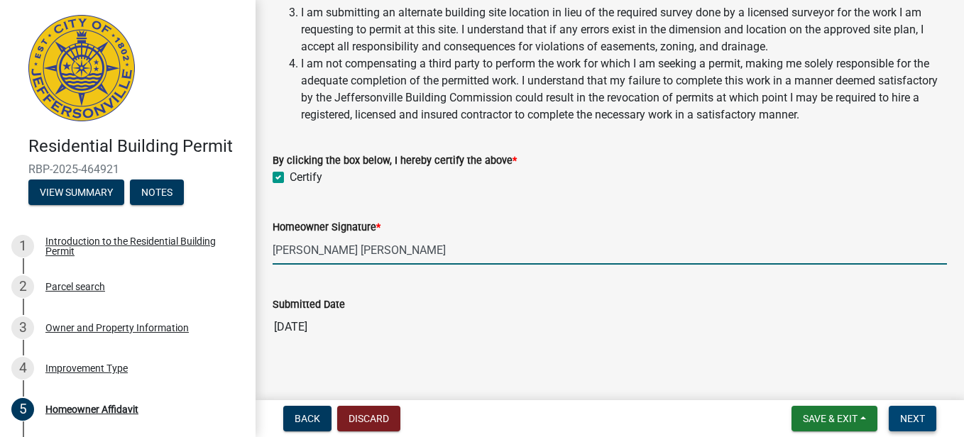
type input "[PERSON_NAME] [PERSON_NAME]"
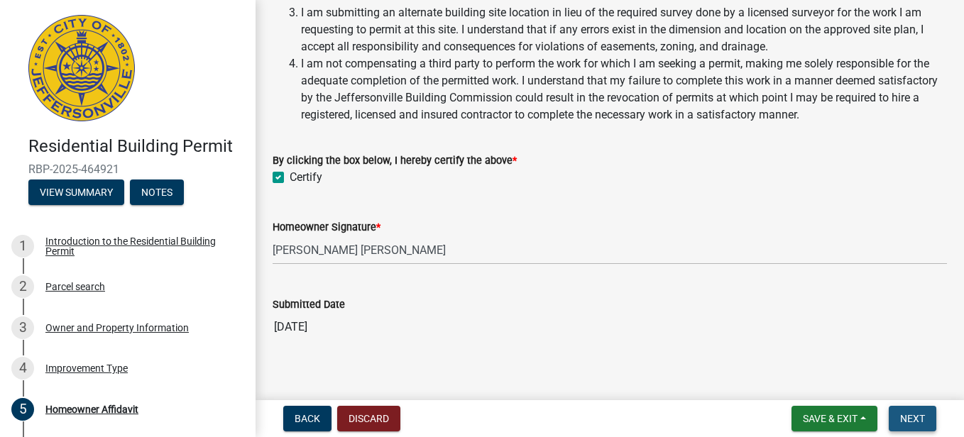
click at [911, 416] on span "Next" at bounding box center [912, 418] width 25 height 11
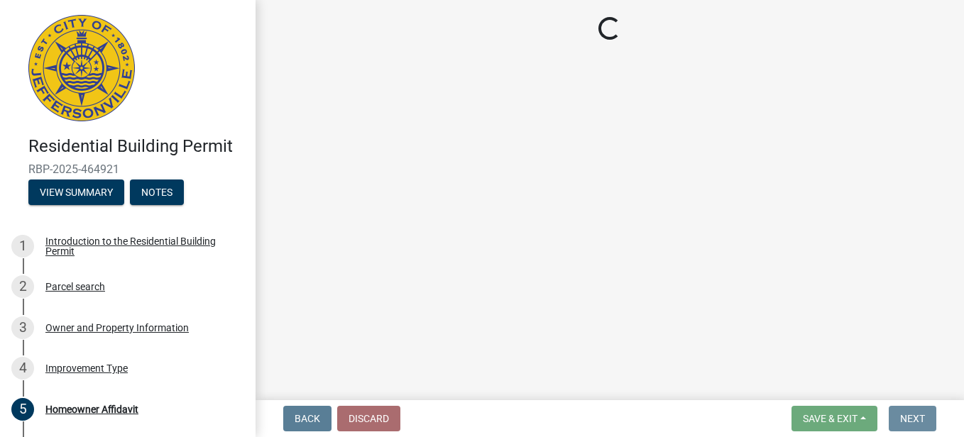
scroll to position [0, 0]
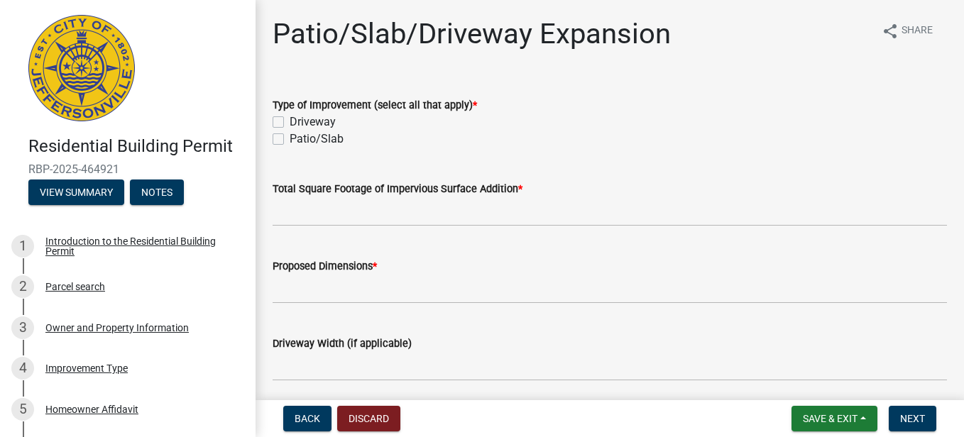
click at [290, 141] on label "Patio/Slab" at bounding box center [317, 139] width 54 height 17
click at [290, 140] on input "Patio/Slab" at bounding box center [294, 135] width 9 height 9
checkbox input "true"
checkbox input "false"
checkbox input "true"
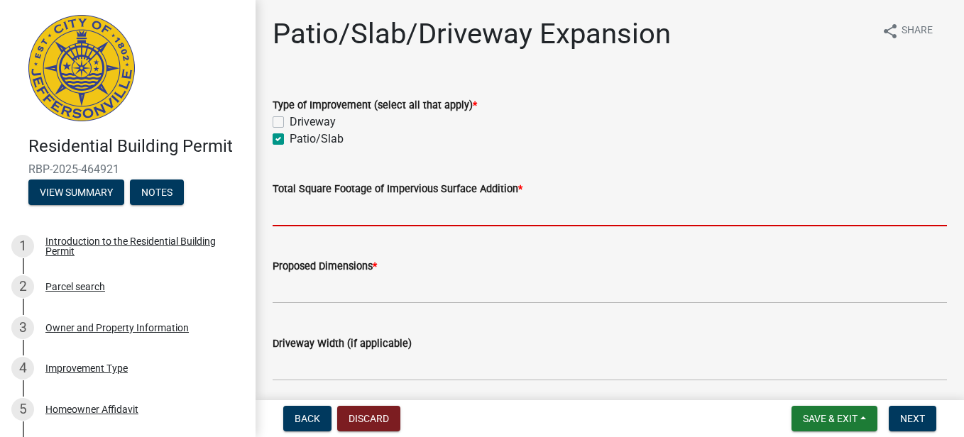
click at [309, 212] on input "Total Square Footage of Impervious Surface Addition *" at bounding box center [610, 211] width 674 height 29
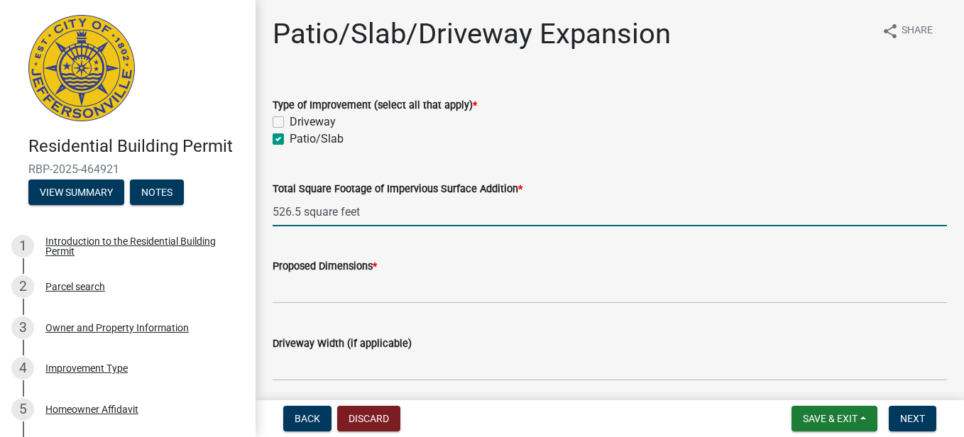
type input "526.5 square feet"
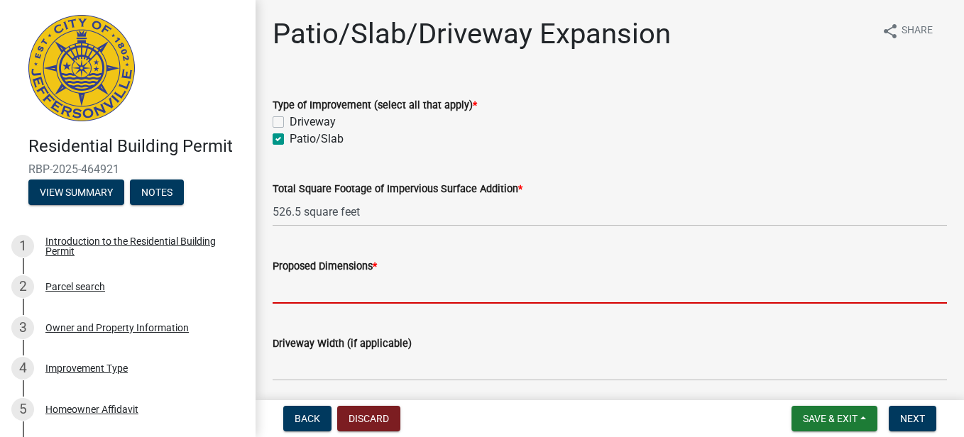
click at [302, 287] on input "Proposed Dimensions *" at bounding box center [610, 289] width 674 height 29
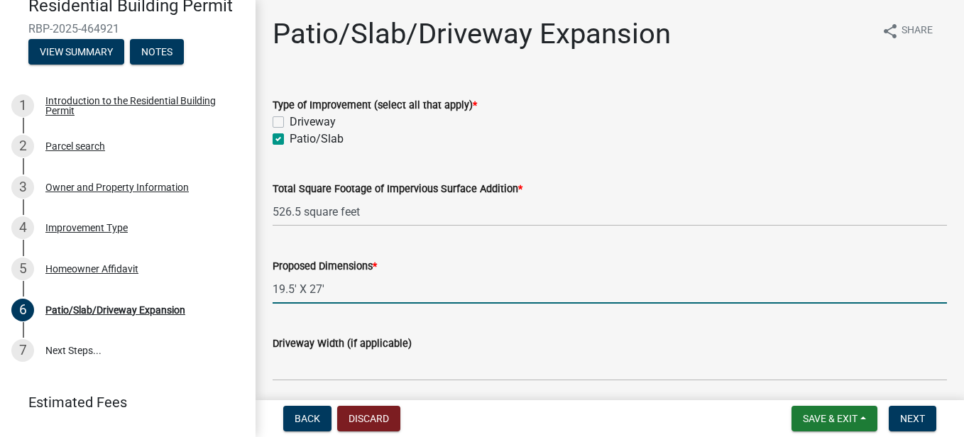
scroll to position [175, 0]
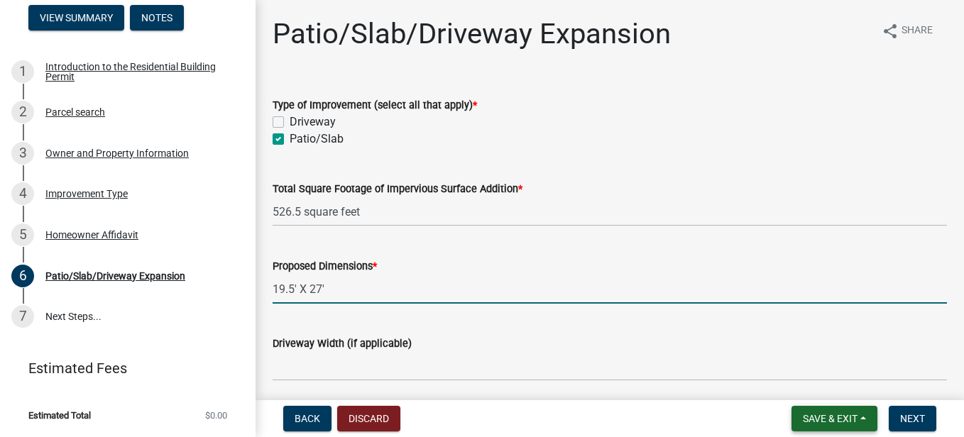
type input "19.5' X 27'"
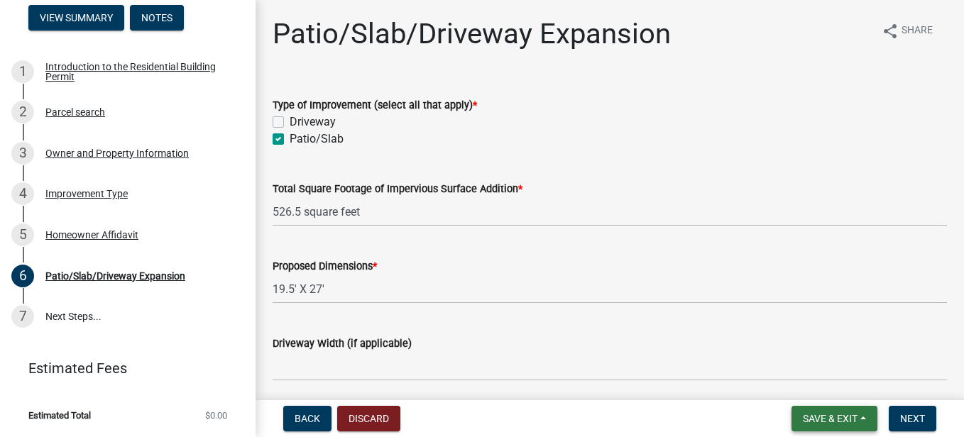
click at [824, 417] on span "Save & Exit" at bounding box center [830, 418] width 55 height 11
click at [813, 378] on button "Save & Exit" at bounding box center [821, 382] width 114 height 34
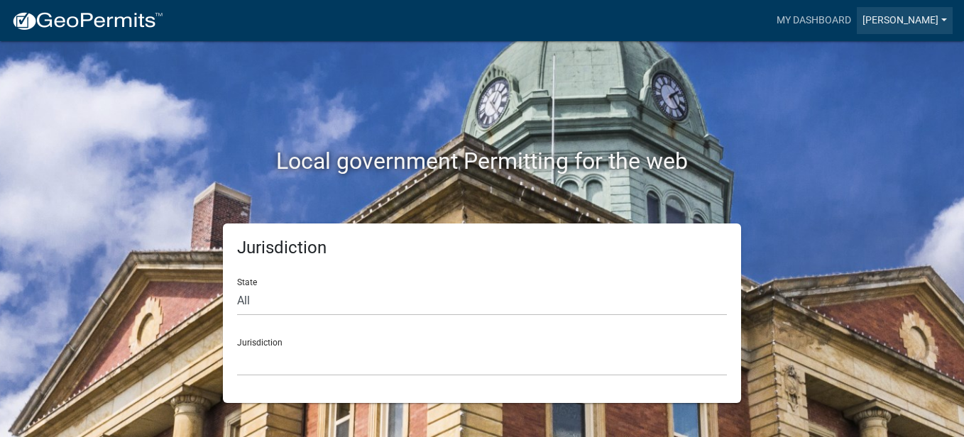
click at [921, 15] on link "[PERSON_NAME]" at bounding box center [905, 20] width 96 height 27
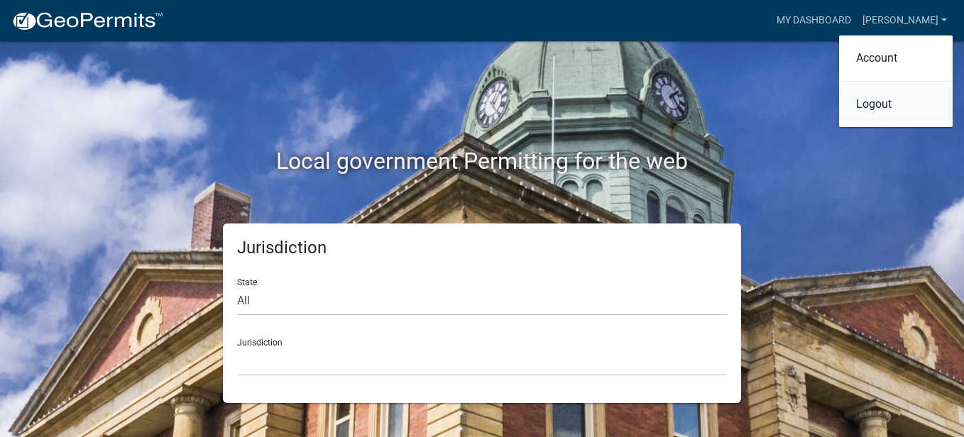
click at [894, 108] on link "Logout" at bounding box center [896, 104] width 114 height 34
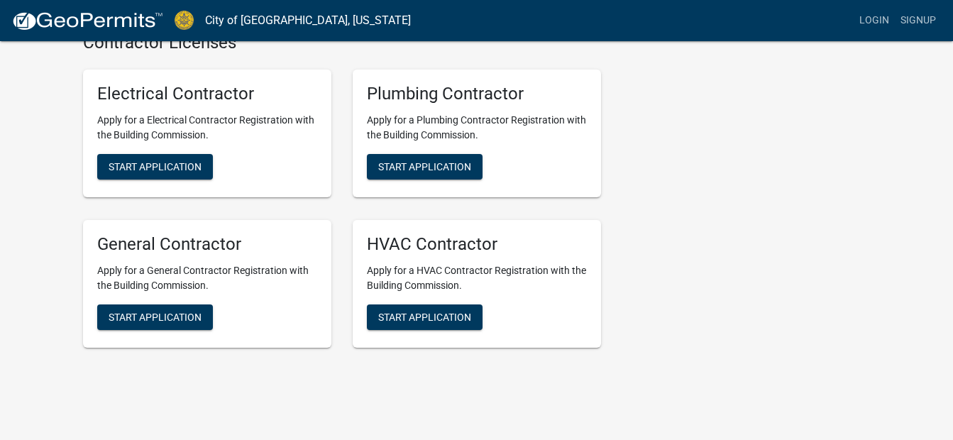
scroll to position [3014, 0]
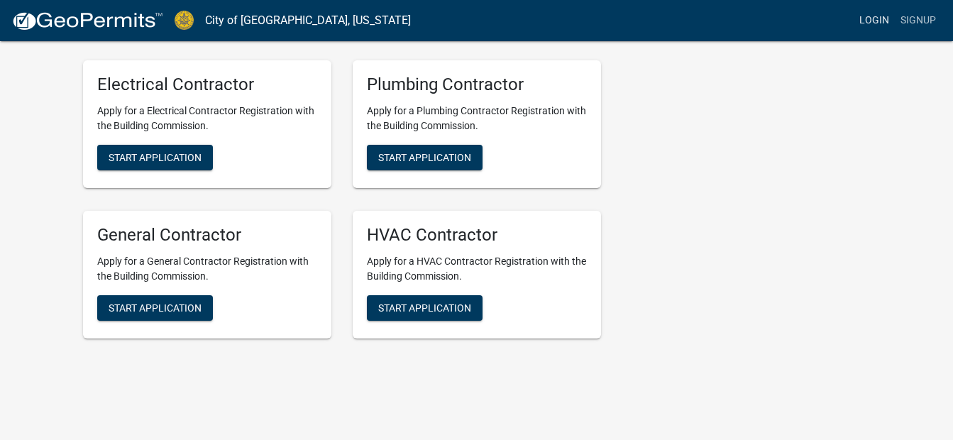
click at [878, 17] on link "Login" at bounding box center [874, 20] width 41 height 27
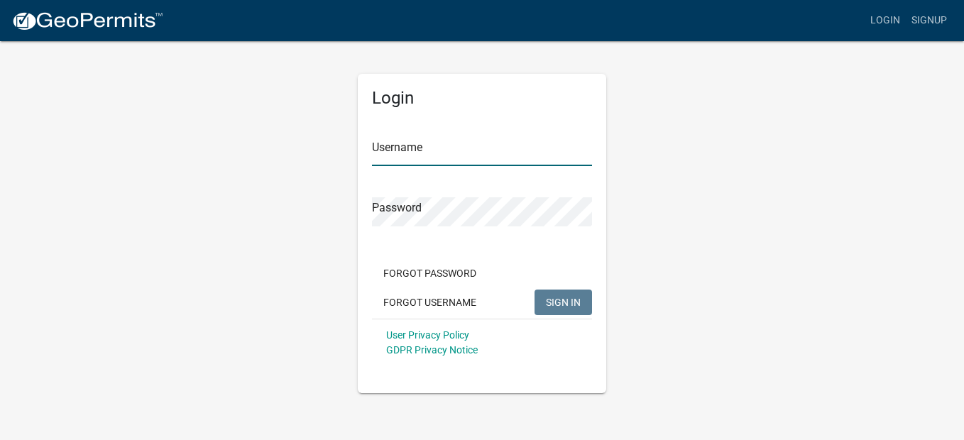
type input "[PERSON_NAME]"
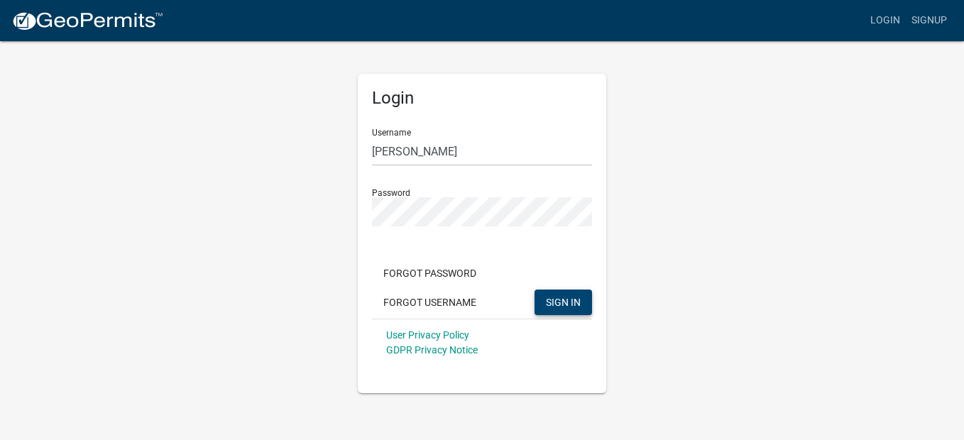
click at [563, 304] on span "SIGN IN" at bounding box center [563, 301] width 35 height 11
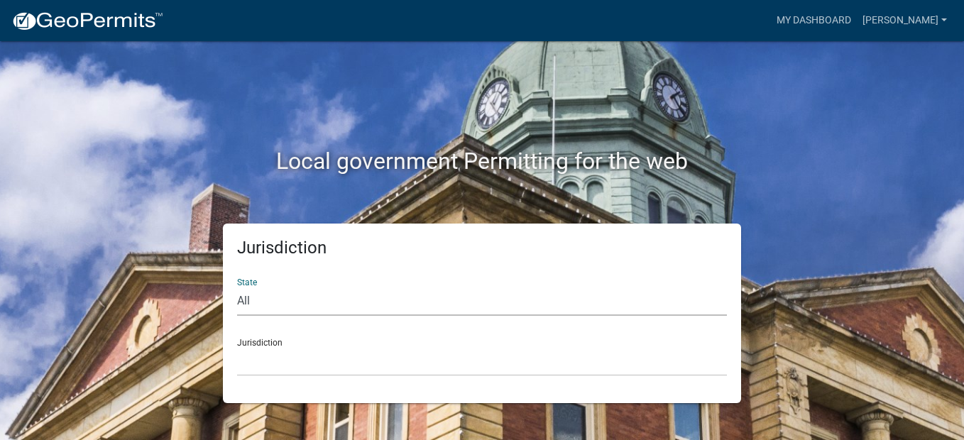
click at [242, 300] on select "All [US_STATE] [US_STATE] [US_STATE] [US_STATE] [US_STATE] [US_STATE] [US_STATE…" at bounding box center [482, 301] width 490 height 29
select select "[US_STATE]"
click at [237, 287] on select "All [US_STATE] [US_STATE] [US_STATE] [US_STATE] [US_STATE] [US_STATE] [US_STATE…" at bounding box center [482, 301] width 490 height 29
click at [258, 366] on select "City of [GEOGRAPHIC_DATA], [US_STATE] City of [GEOGRAPHIC_DATA], [US_STATE] Cit…" at bounding box center [482, 361] width 490 height 29
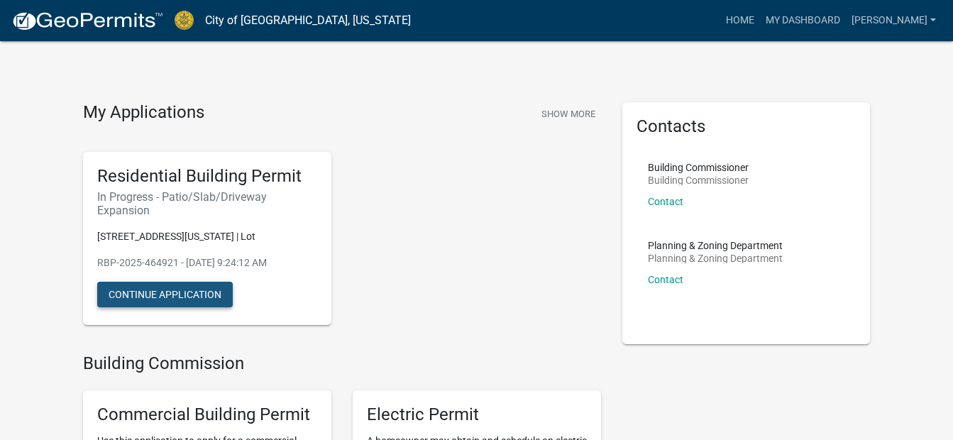
click at [170, 307] on button "Continue Application" at bounding box center [165, 295] width 136 height 26
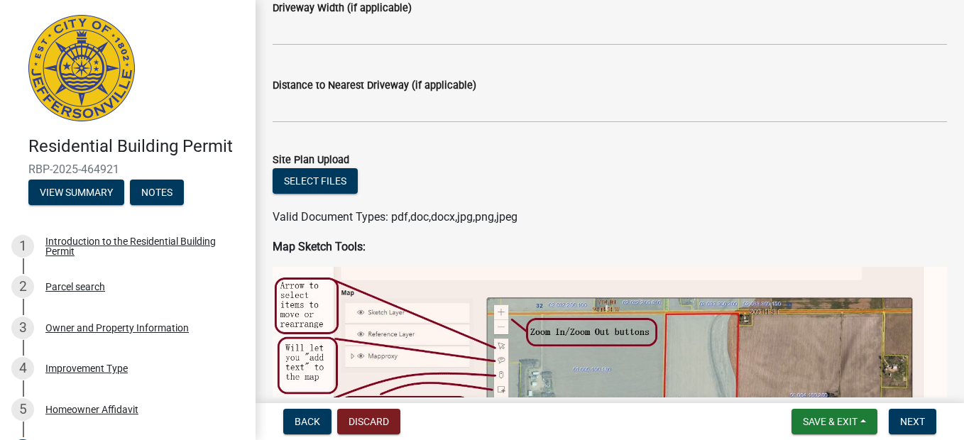
scroll to position [369, 0]
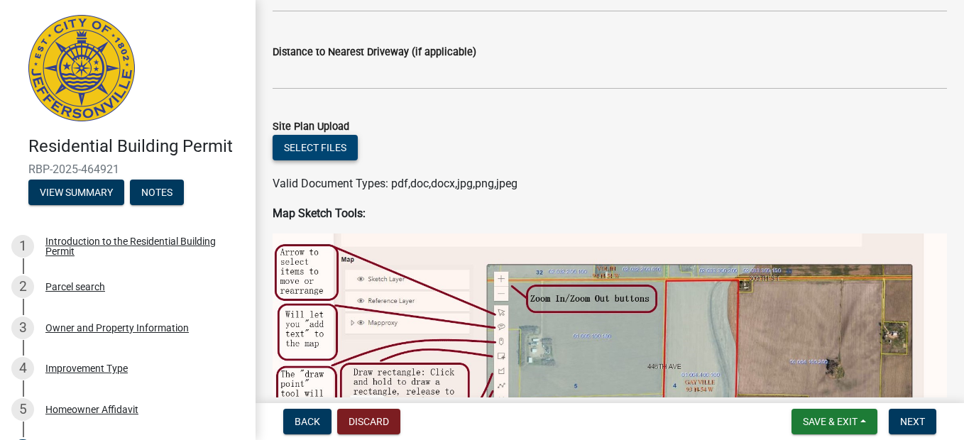
click at [319, 148] on button "Select files" at bounding box center [315, 148] width 85 height 26
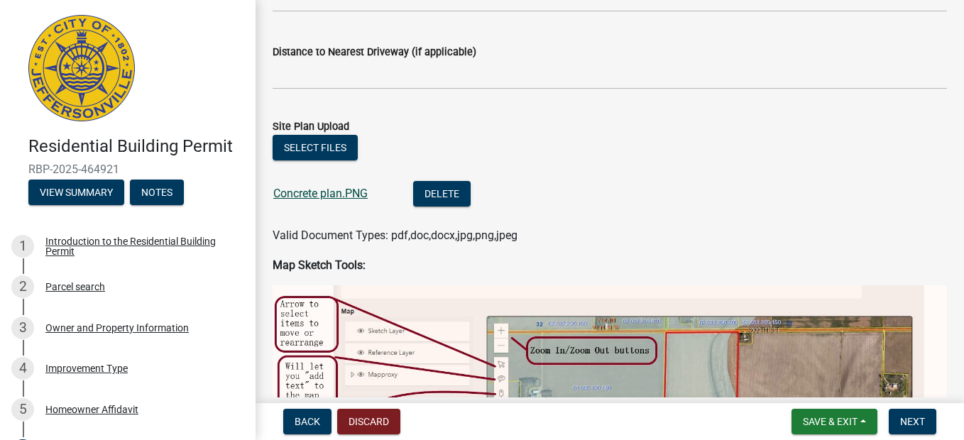
click at [337, 193] on link "Concrete plan.PNG" at bounding box center [320, 193] width 94 height 13
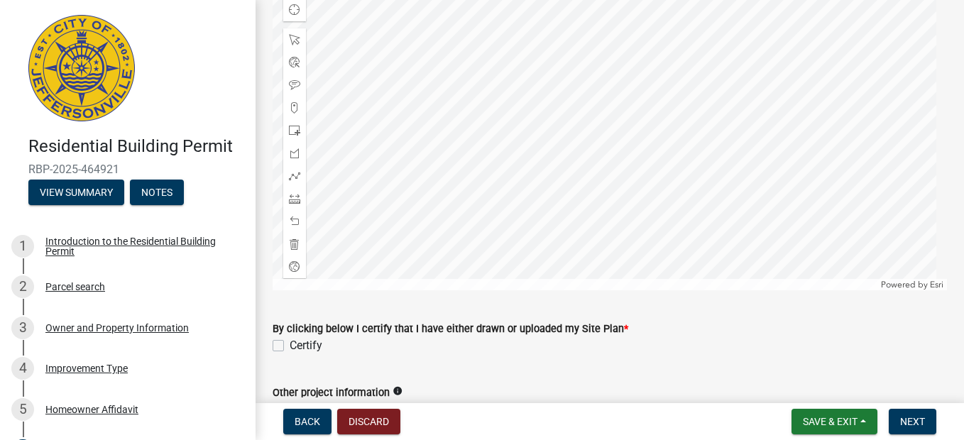
scroll to position [1144, 0]
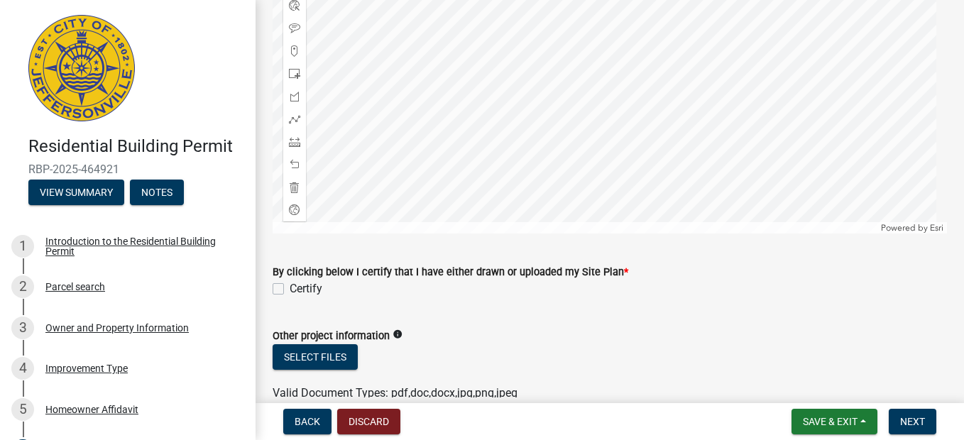
click at [290, 284] on label "Certify" at bounding box center [306, 288] width 33 height 17
click at [290, 284] on input "Certify" at bounding box center [294, 284] width 9 height 9
checkbox input "true"
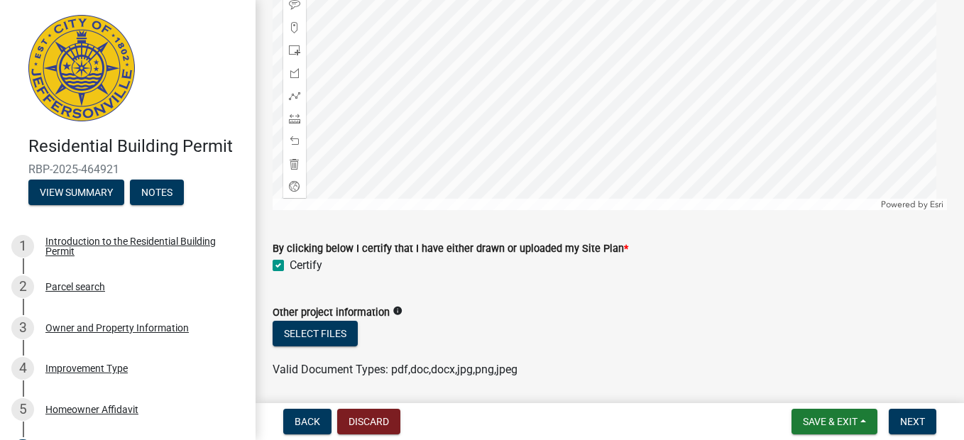
scroll to position [1155, 0]
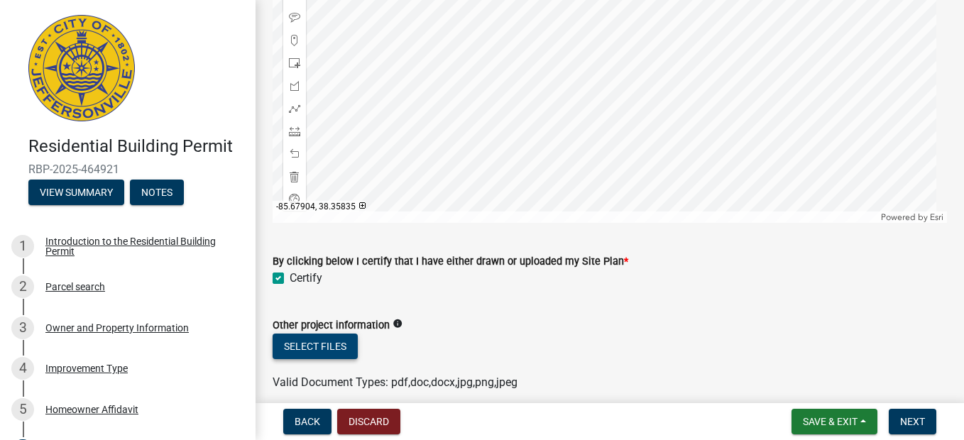
click at [323, 341] on button "Select files" at bounding box center [315, 347] width 85 height 26
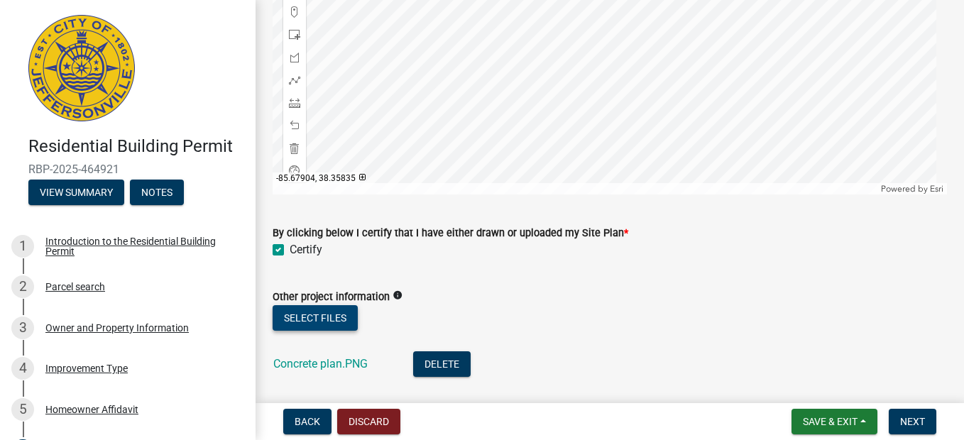
scroll to position [1263, 0]
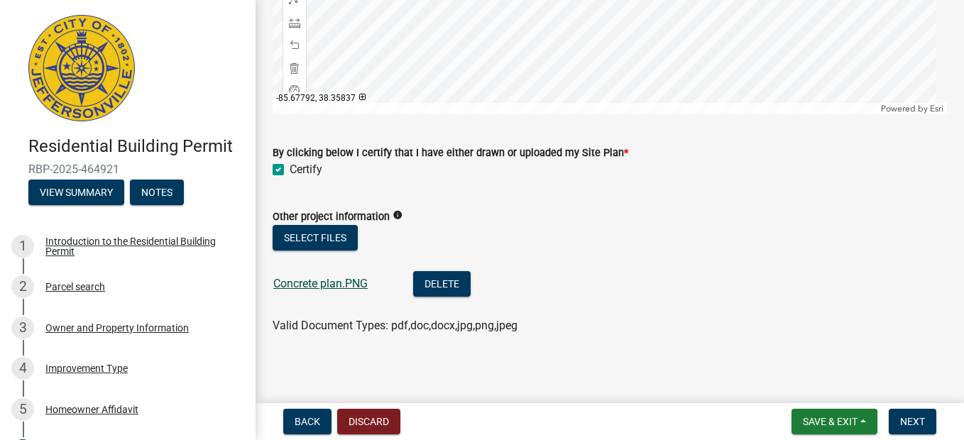
click at [325, 280] on link "Concrete plan.PNG" at bounding box center [320, 283] width 94 height 13
click at [914, 422] on span "Next" at bounding box center [912, 421] width 25 height 11
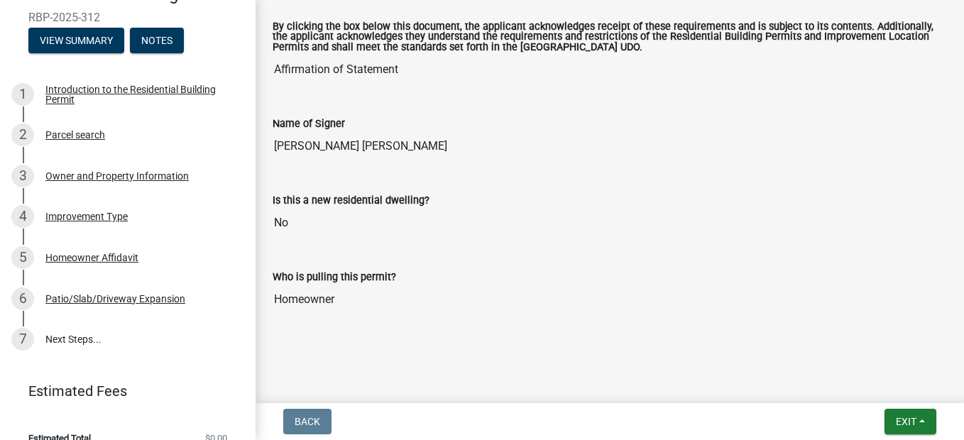
scroll to position [172, 0]
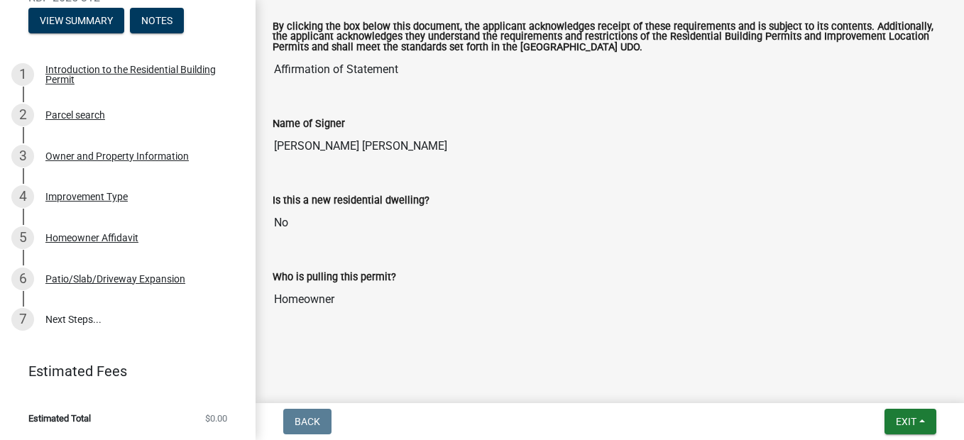
click at [312, 85] on div "By clicking the box below this document, the applicant acknowledges receipt of …" at bounding box center [610, 48] width 696 height 93
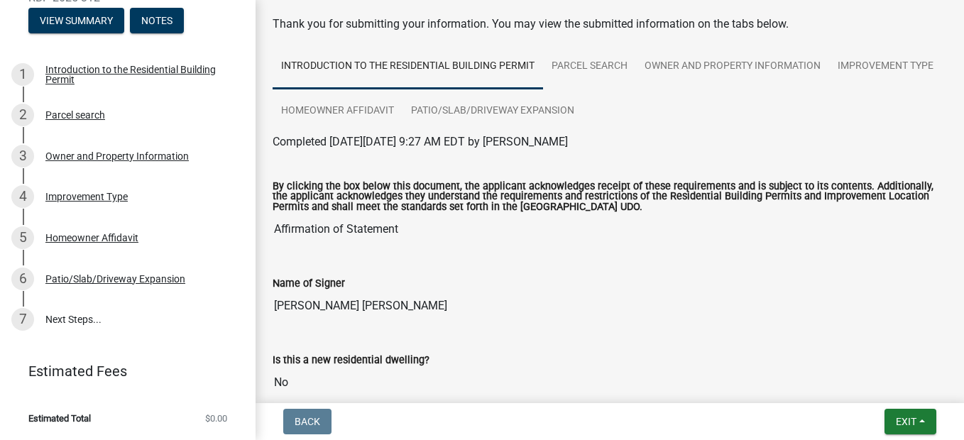
scroll to position [0, 0]
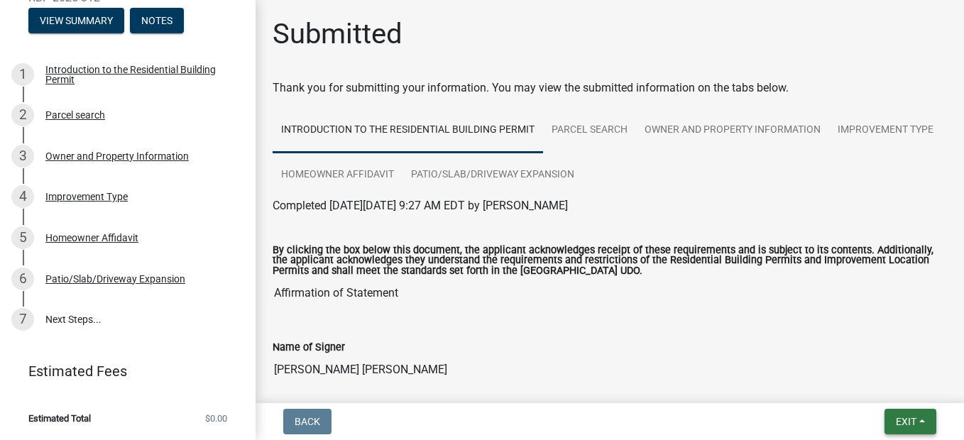
click at [920, 422] on button "Exit" at bounding box center [910, 422] width 52 height 26
click at [895, 383] on button "Save & Exit" at bounding box center [880, 385] width 114 height 34
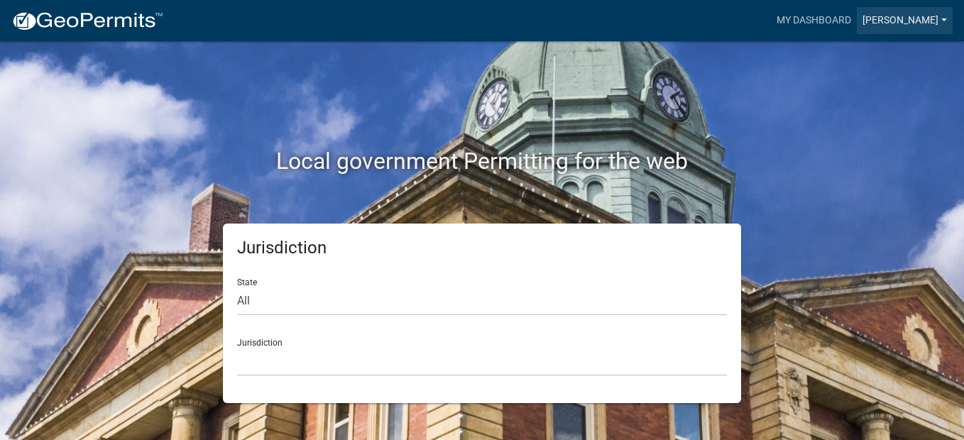
click at [945, 18] on link "[PERSON_NAME]" at bounding box center [905, 20] width 96 height 27
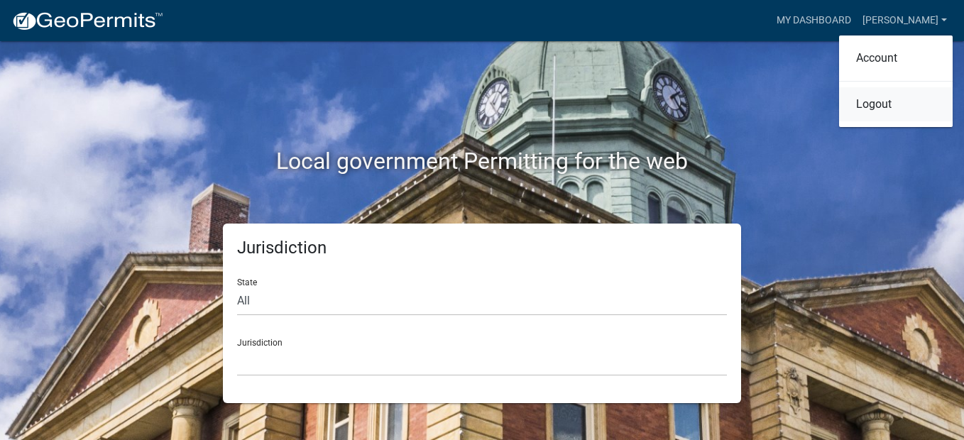
click at [882, 104] on link "Logout" at bounding box center [896, 104] width 114 height 34
